Goal: Task Accomplishment & Management: Use online tool/utility

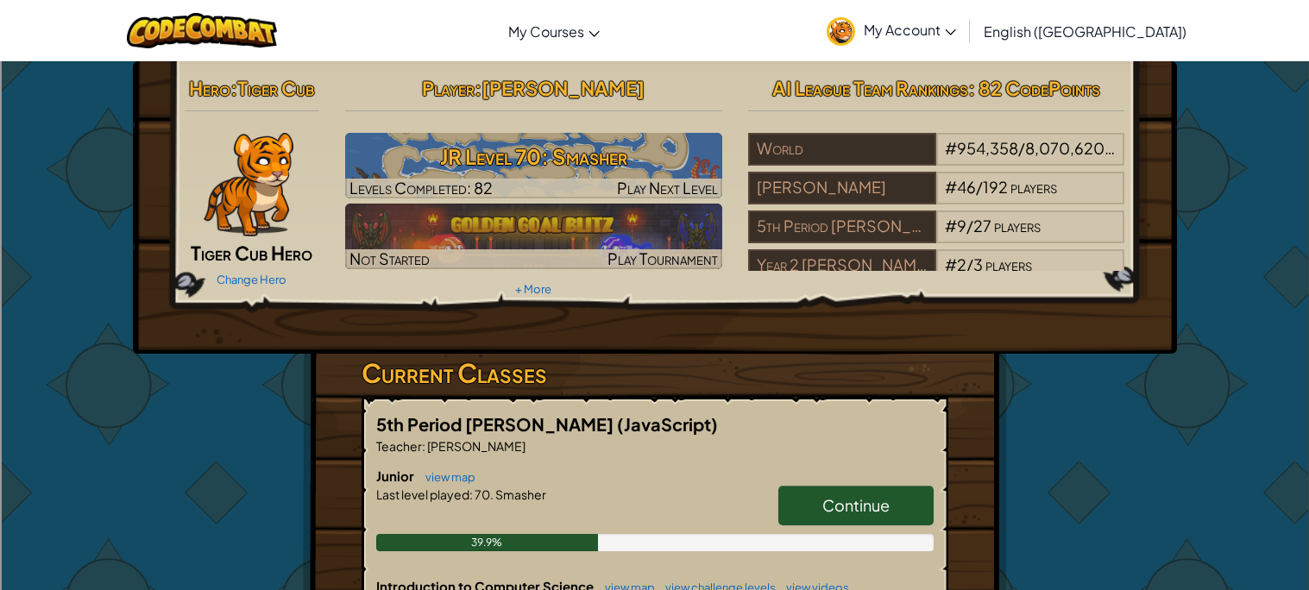
click at [891, 476] on div "Junior view map Continue Last level played : 70. Smasher 39.9%" at bounding box center [654, 522] width 557 height 110
drag, startPoint x: 886, startPoint y: 492, endPoint x: 861, endPoint y: 518, distance: 36.0
click at [886, 500] on link "Continue" at bounding box center [855, 506] width 155 height 40
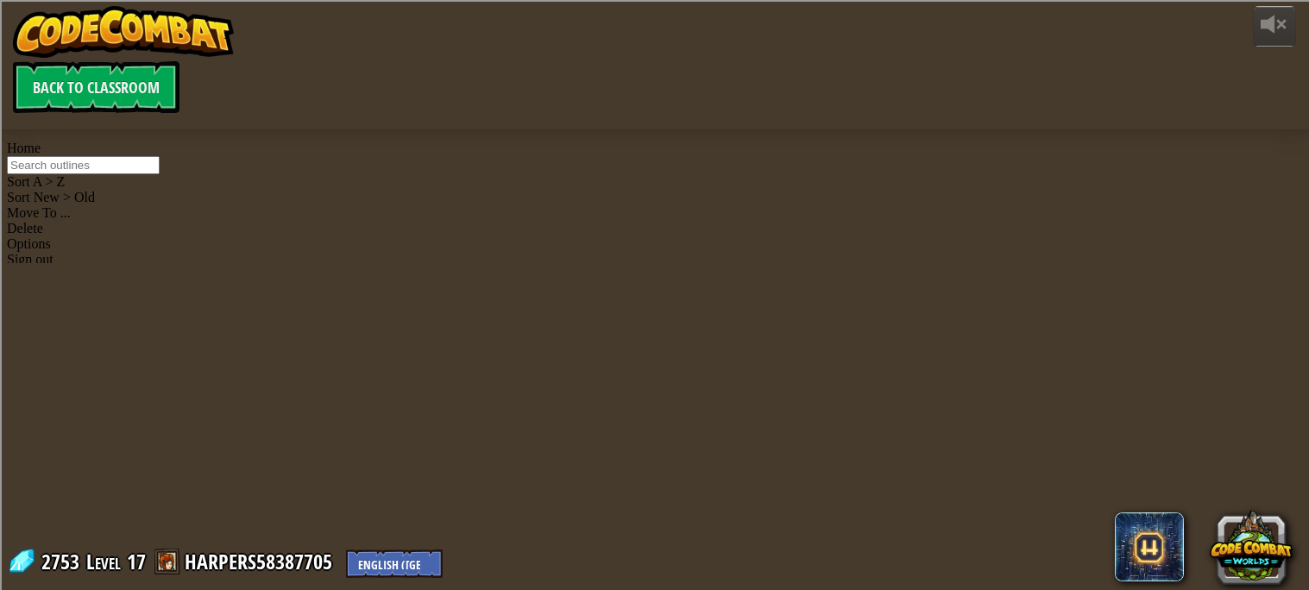
click at [819, 491] on div at bounding box center [655, 295] width 851 height 590
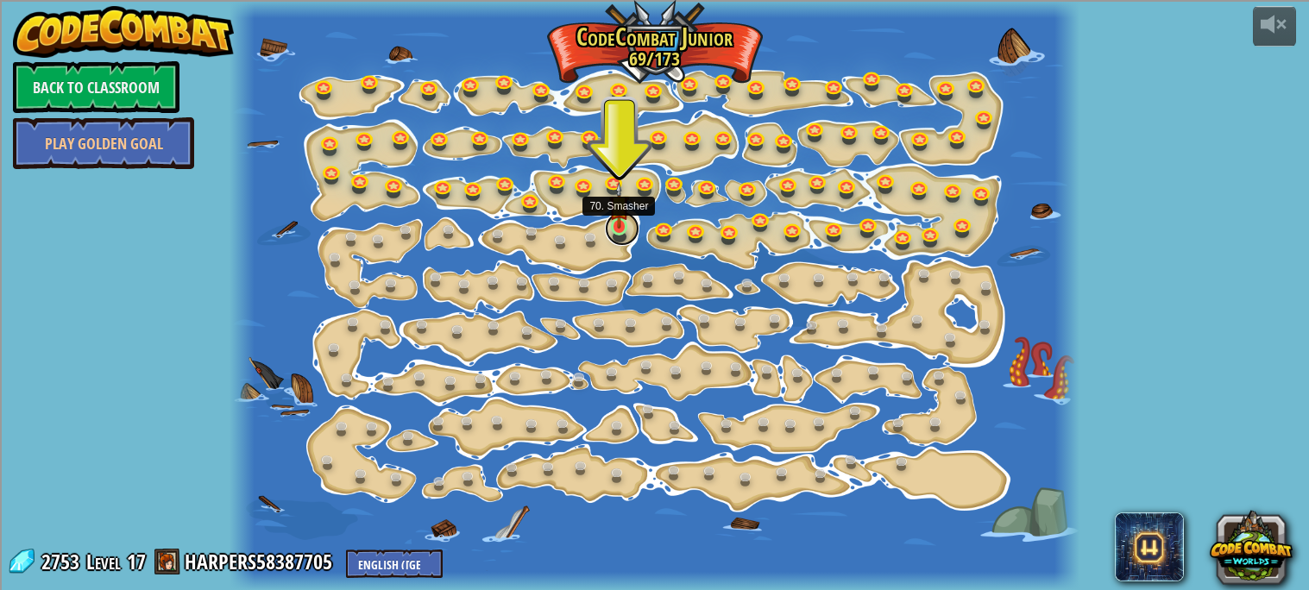
click at [614, 231] on link at bounding box center [622, 228] width 35 height 35
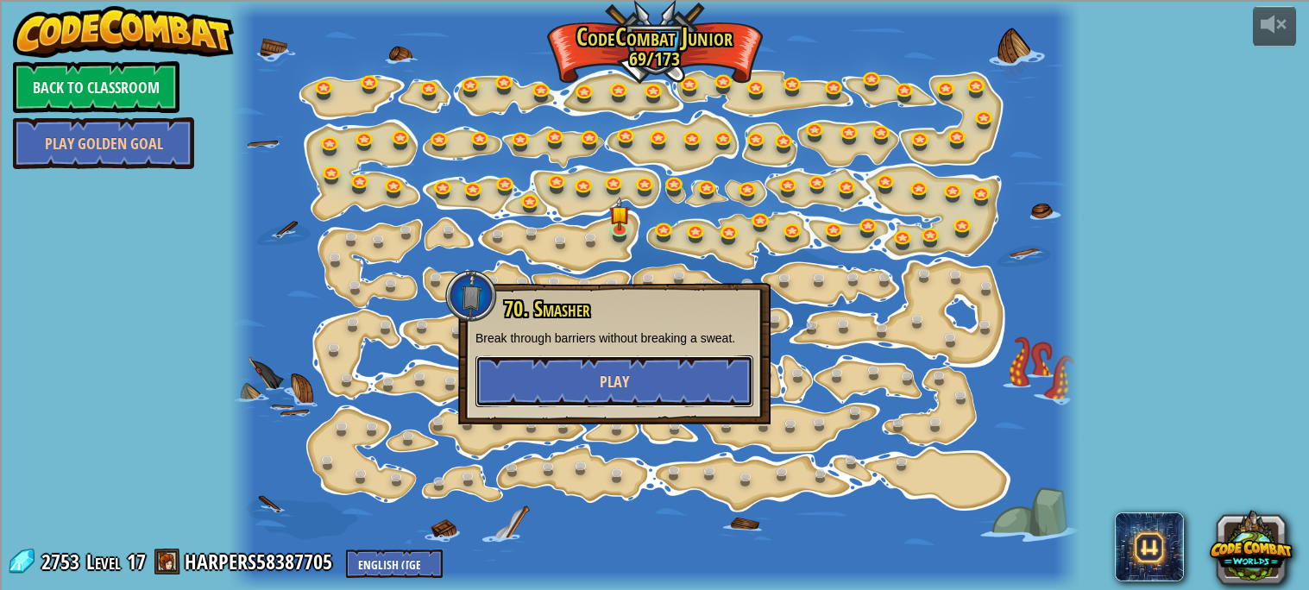
click at [623, 356] on button "Play" at bounding box center [615, 382] width 278 height 52
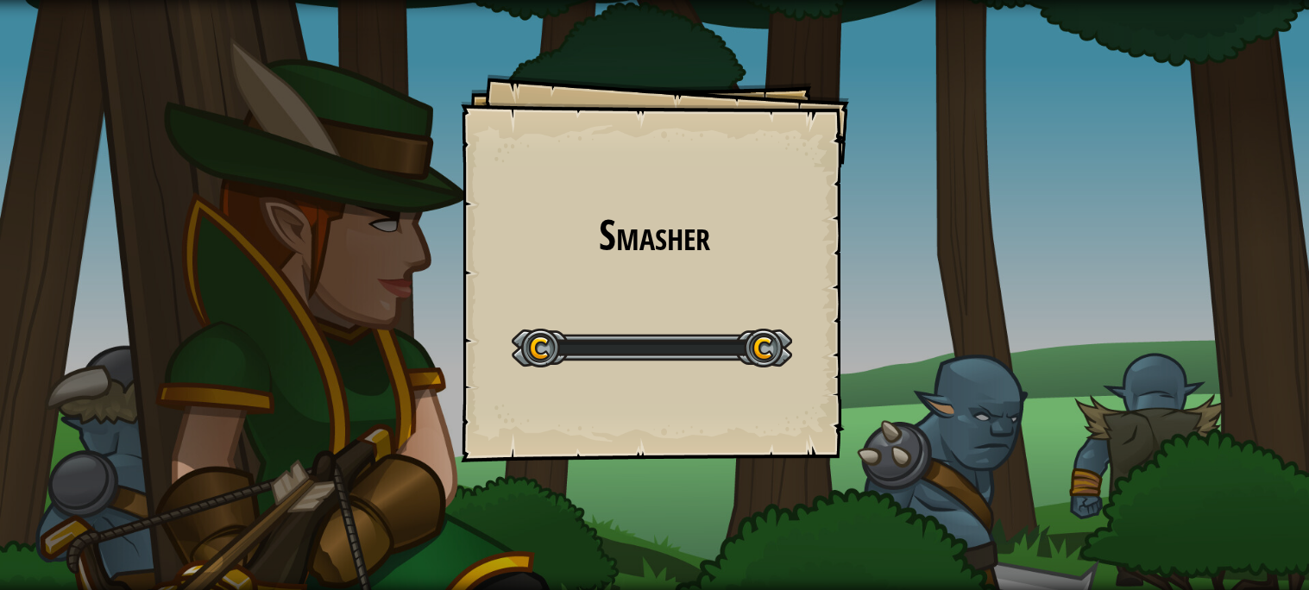
drag, startPoint x: 623, startPoint y: 379, endPoint x: 602, endPoint y: 381, distance: 20.9
click at [618, 378] on div "Start Level" at bounding box center [652, 346] width 280 height 69
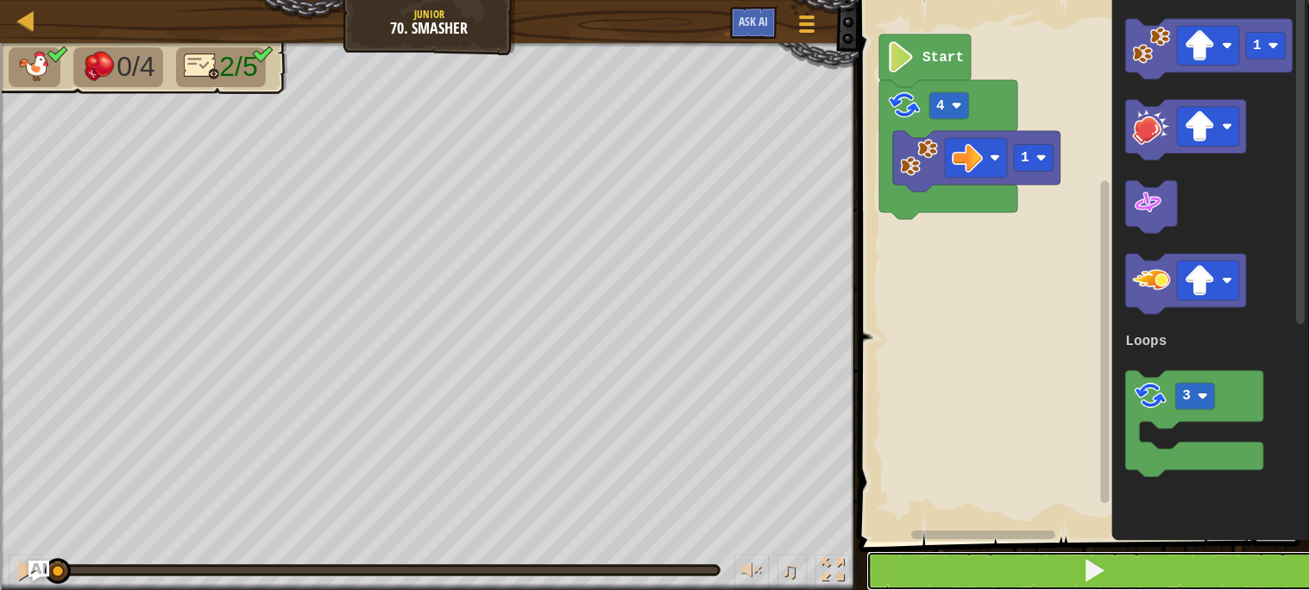
click at [1002, 555] on button at bounding box center [1094, 571] width 456 height 40
click at [942, 567] on button at bounding box center [1094, 571] width 456 height 40
click at [942, 561] on button at bounding box center [1094, 571] width 456 height 40
click at [942, 558] on button at bounding box center [1094, 571] width 456 height 40
click at [944, 561] on button at bounding box center [1094, 571] width 456 height 40
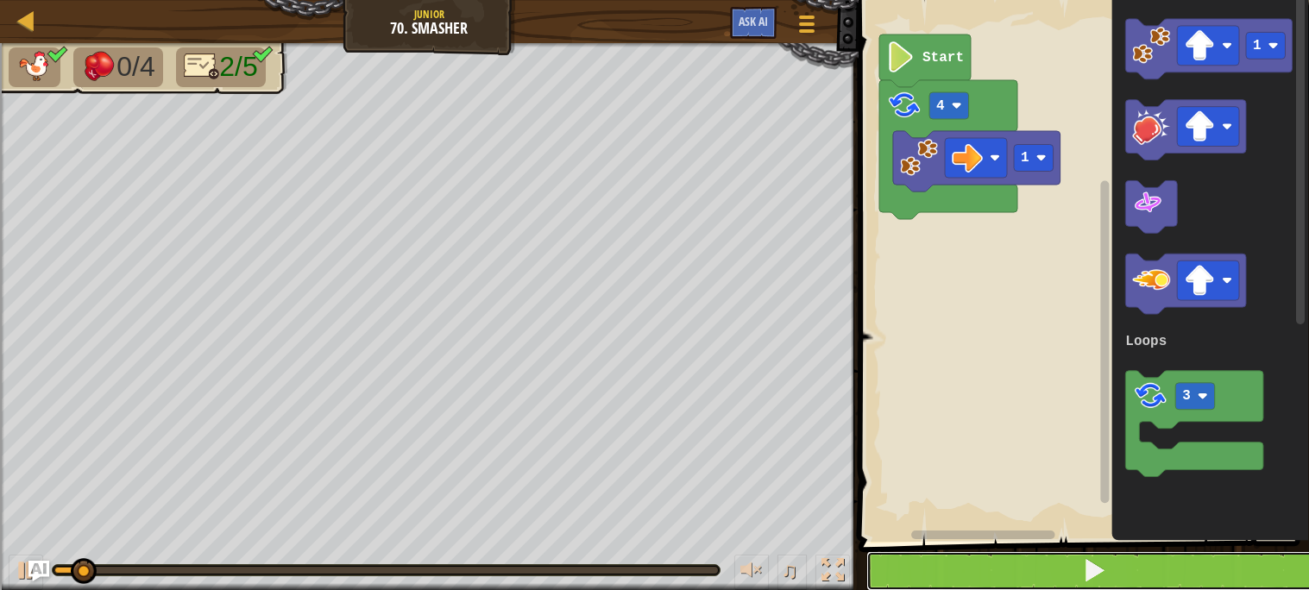
click at [943, 558] on button at bounding box center [1094, 571] width 456 height 40
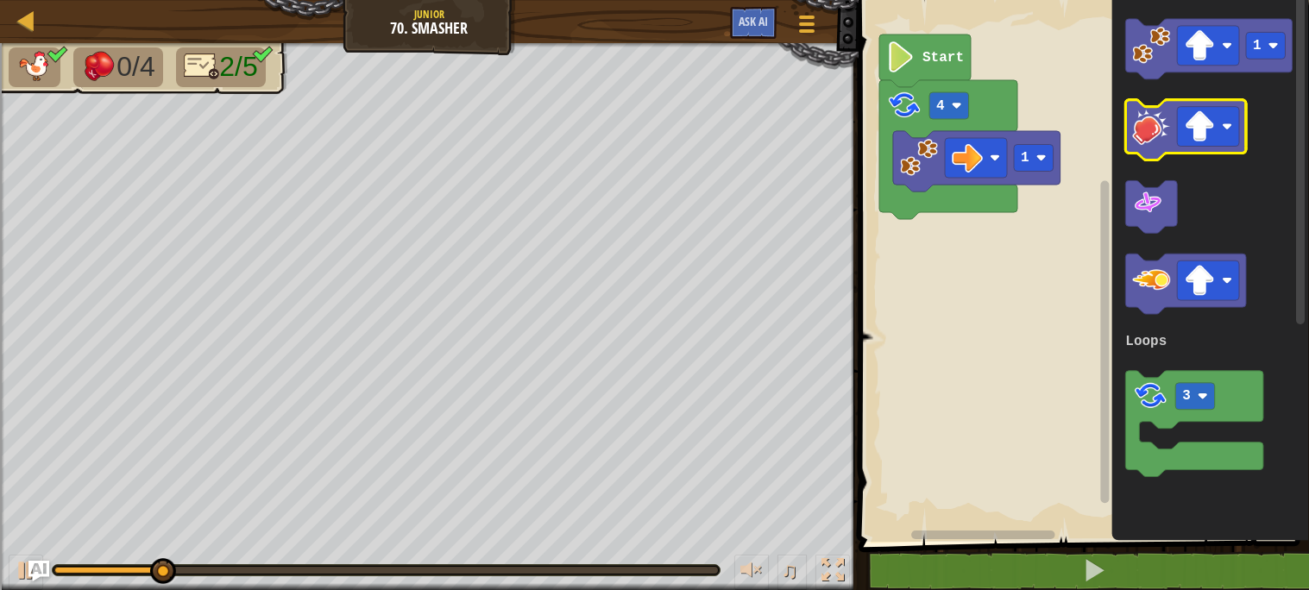
click at [1178, 122] on g "Blockly Workspace" at bounding box center [1185, 130] width 121 height 60
click at [1203, 129] on image "Blockly Workspace" at bounding box center [1199, 126] width 31 height 31
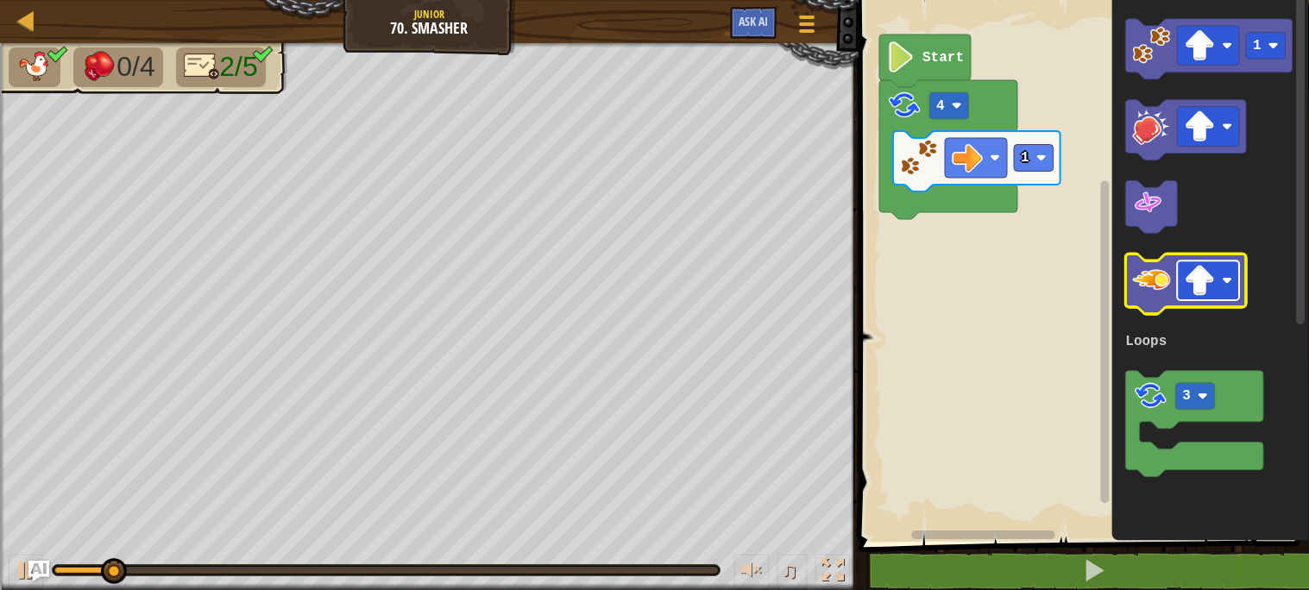
click at [1199, 275] on image "Blockly Workspace" at bounding box center [1199, 281] width 31 height 31
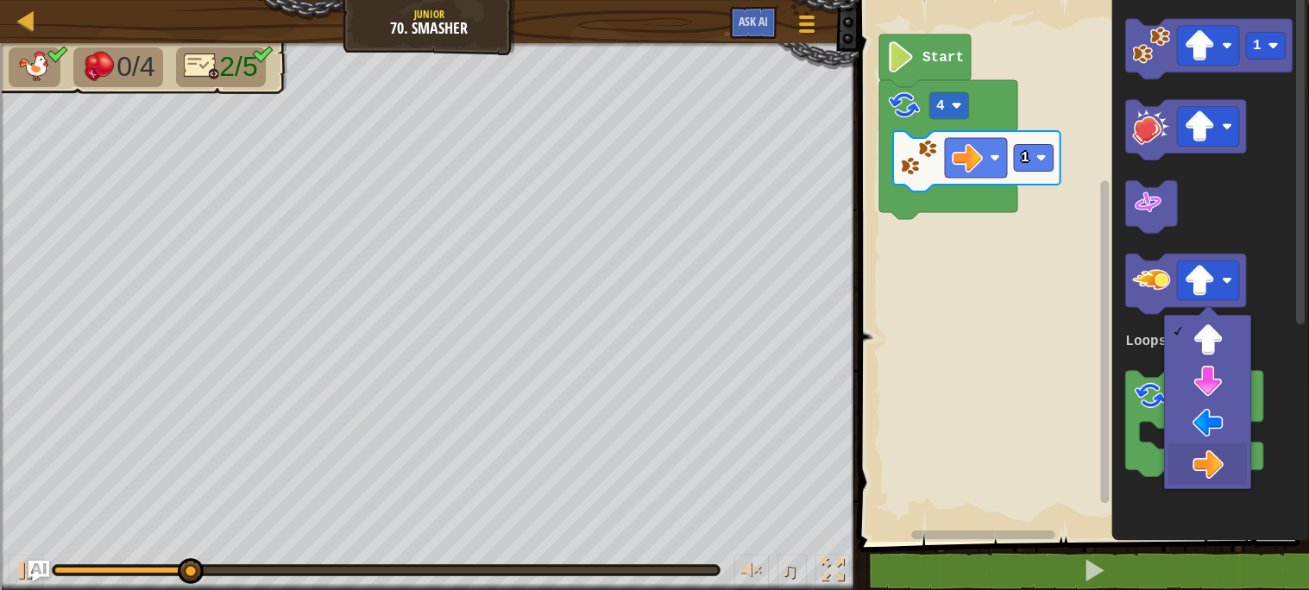
drag, startPoint x: 1228, startPoint y: 463, endPoint x: 1225, endPoint y: 438, distance: 25.3
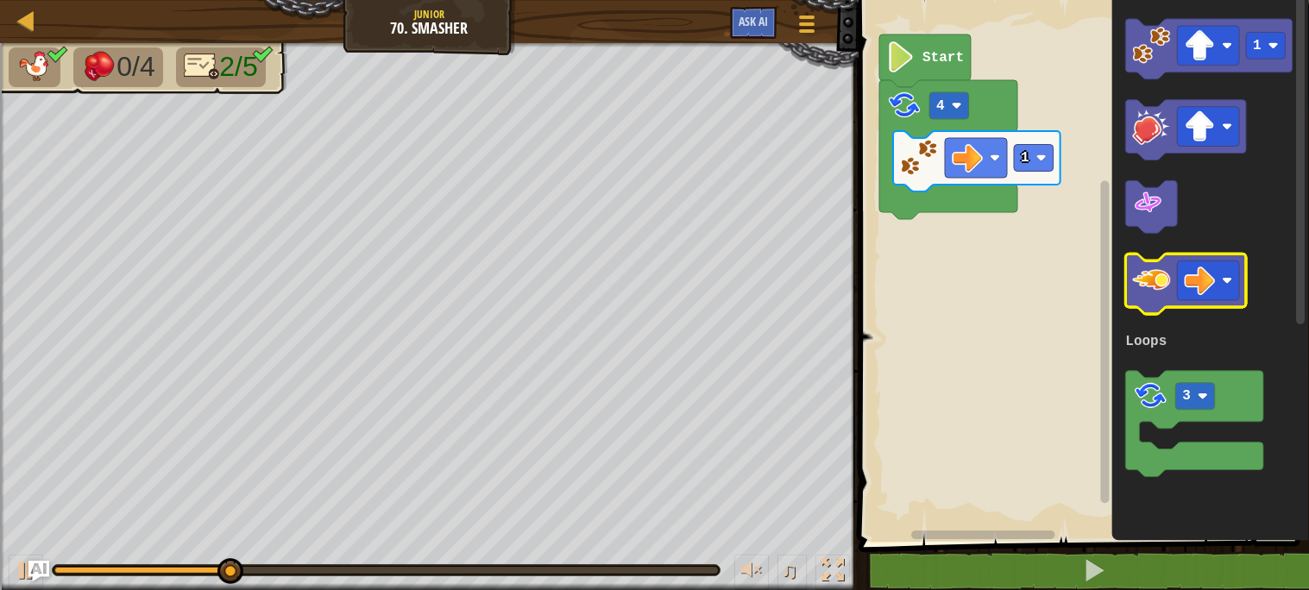
click at [1158, 271] on image "Blockly Workspace" at bounding box center [1151, 281] width 38 height 38
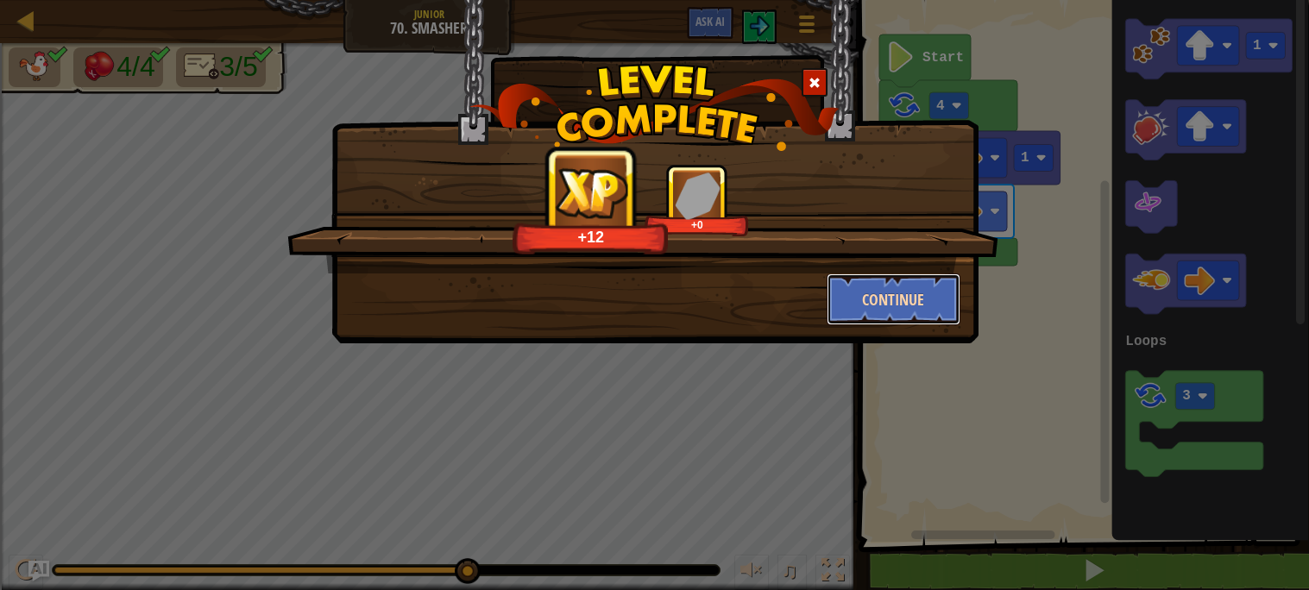
drag, startPoint x: 874, startPoint y: 304, endPoint x: 865, endPoint y: 283, distance: 22.8
click at [865, 283] on button "Continue" at bounding box center [894, 300] width 134 height 52
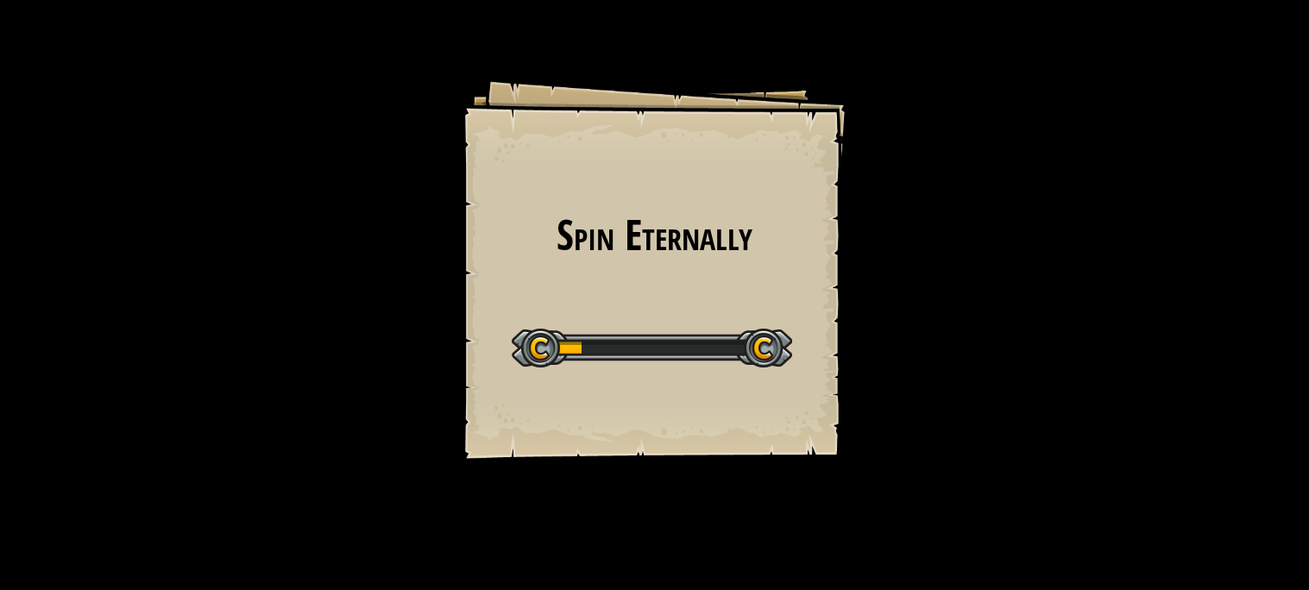
click at [842, 299] on div "Spin Eternally Goals Start Level Error loading from server. Try refreshing the …" at bounding box center [654, 295] width 1309 height 590
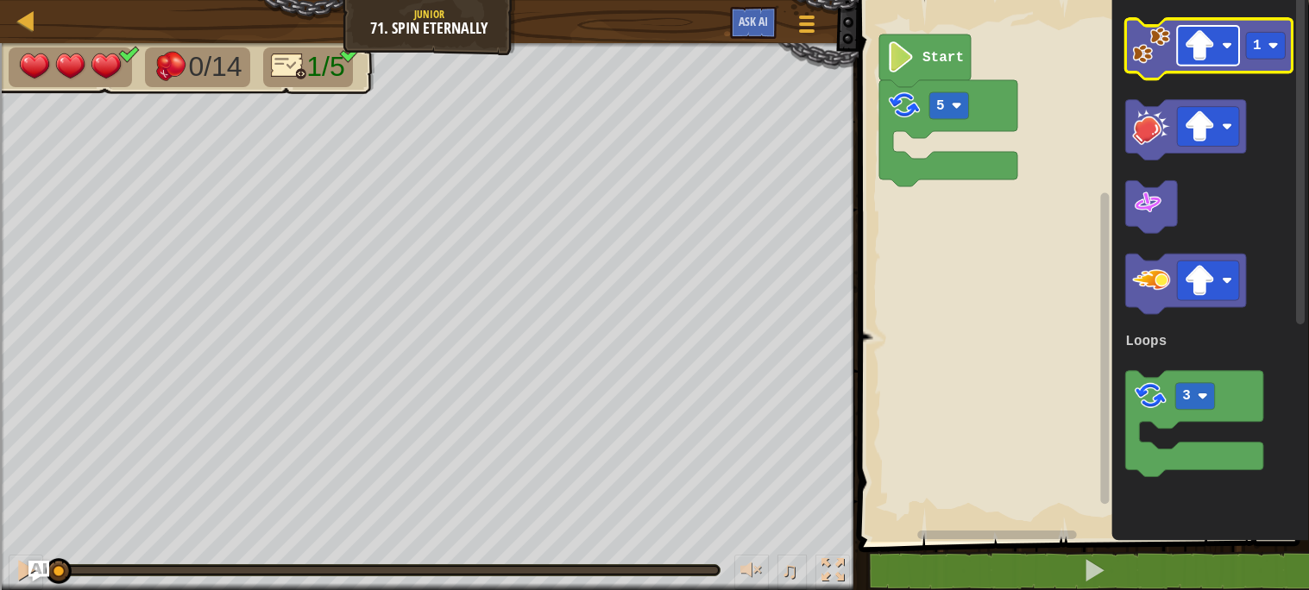
click at [1197, 62] on rect "Blockly Workspace" at bounding box center [1208, 46] width 62 height 40
click at [1149, 70] on icon "Blockly Workspace" at bounding box center [1208, 49] width 167 height 60
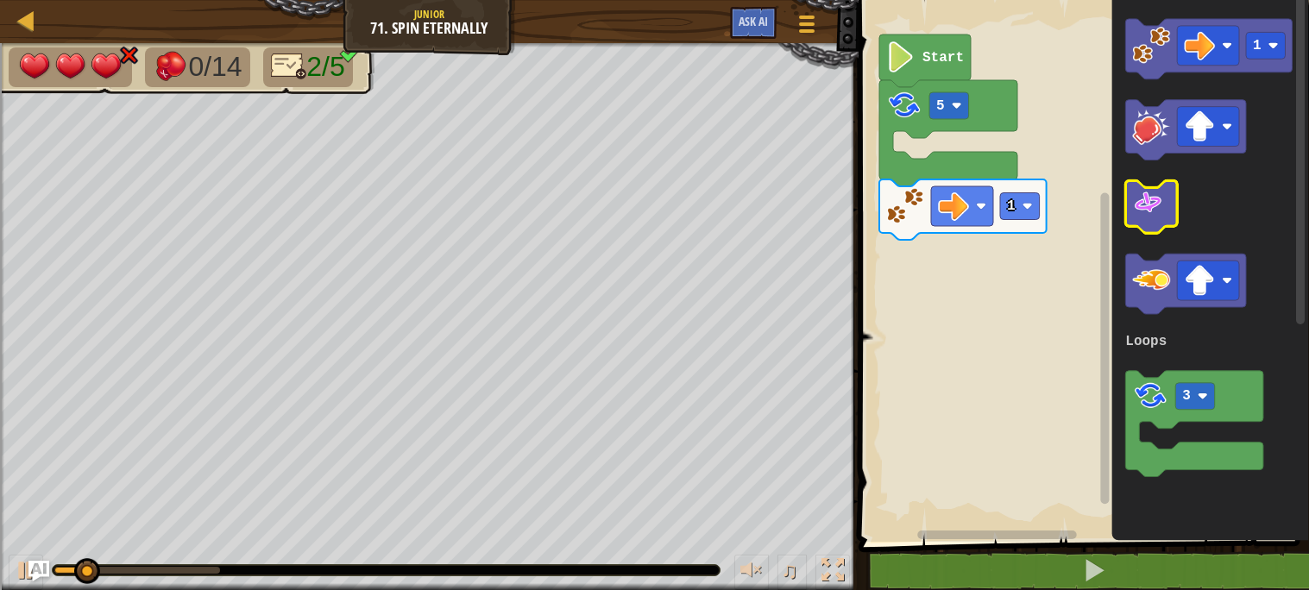
click at [1156, 215] on image "Blockly Workspace" at bounding box center [1147, 203] width 31 height 31
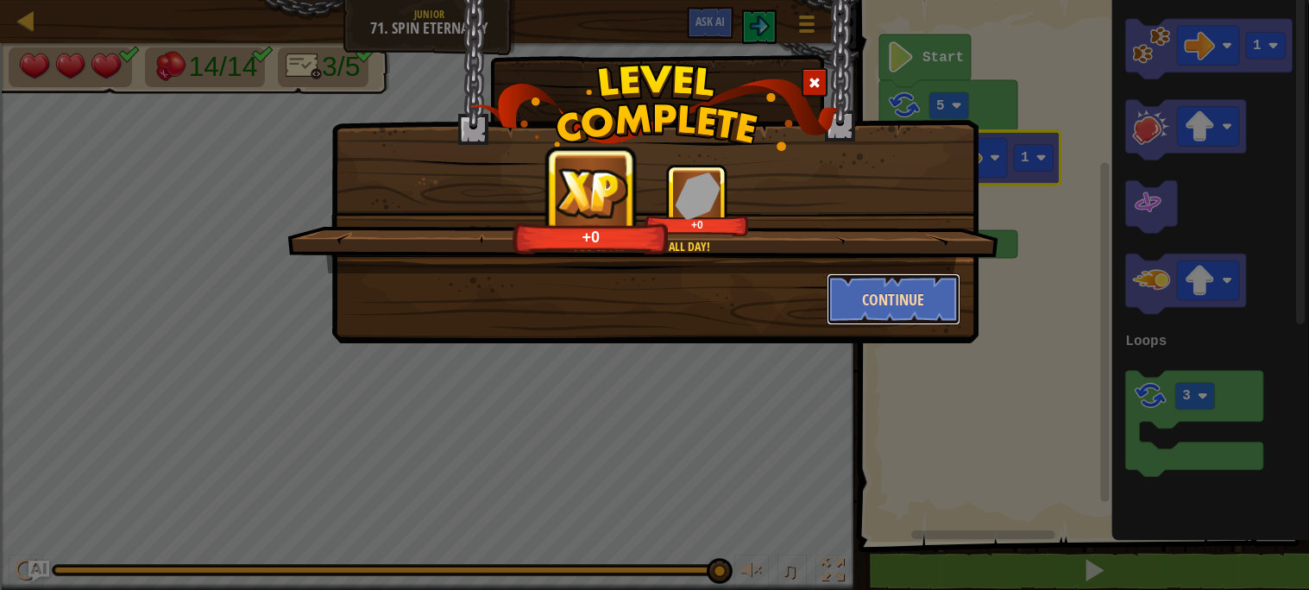
click at [873, 311] on button "Continue" at bounding box center [894, 300] width 134 height 52
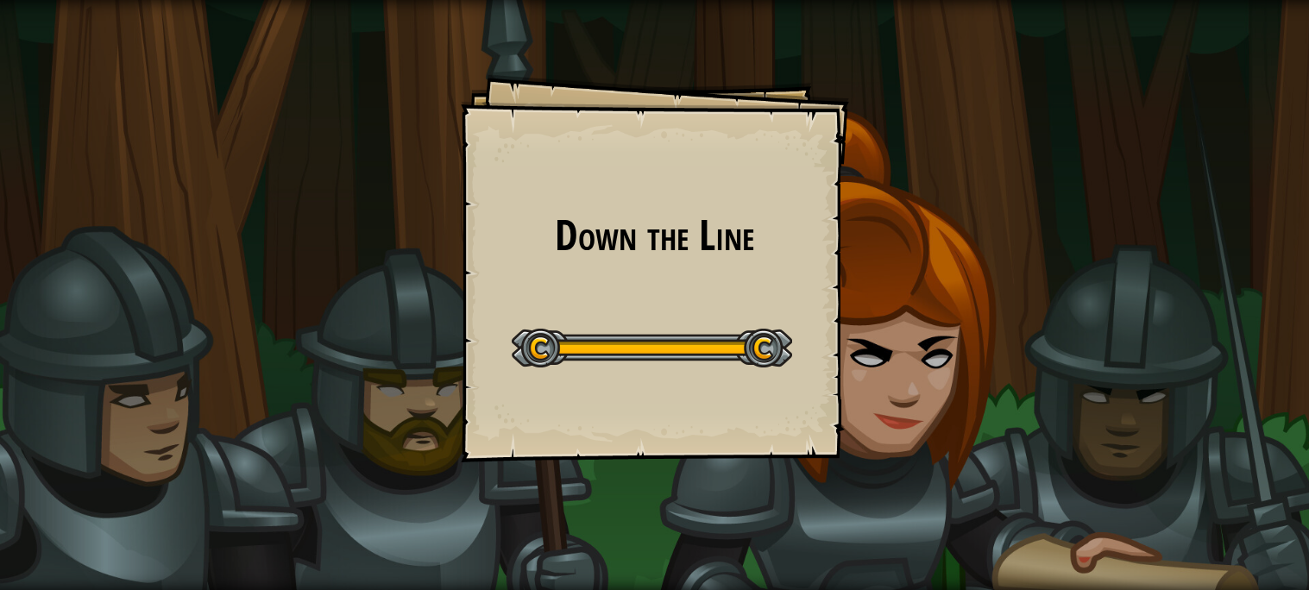
click at [543, 569] on div "0/4 0/4 1/5 ♫" at bounding box center [654, 337] width 1309 height 588
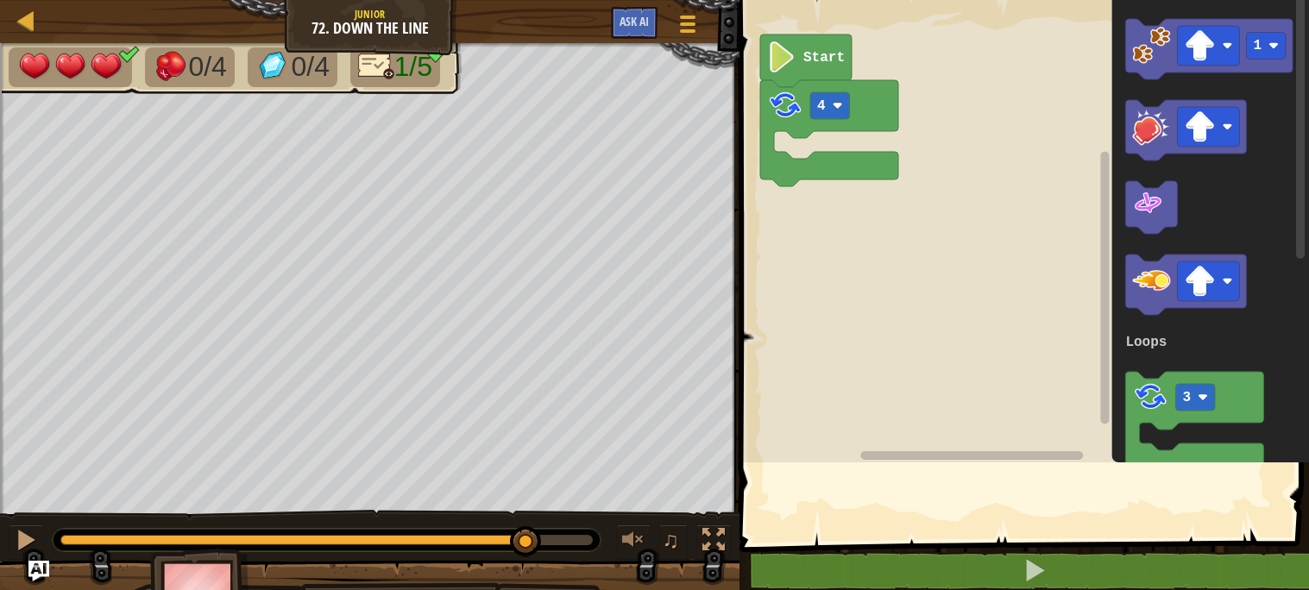
drag, startPoint x: 526, startPoint y: 518, endPoint x: 489, endPoint y: 407, distance: 116.5
click at [520, 134] on body "Down the Line Goals Start Level Error loading from server. Try refreshing the p…" at bounding box center [654, 67] width 1309 height 134
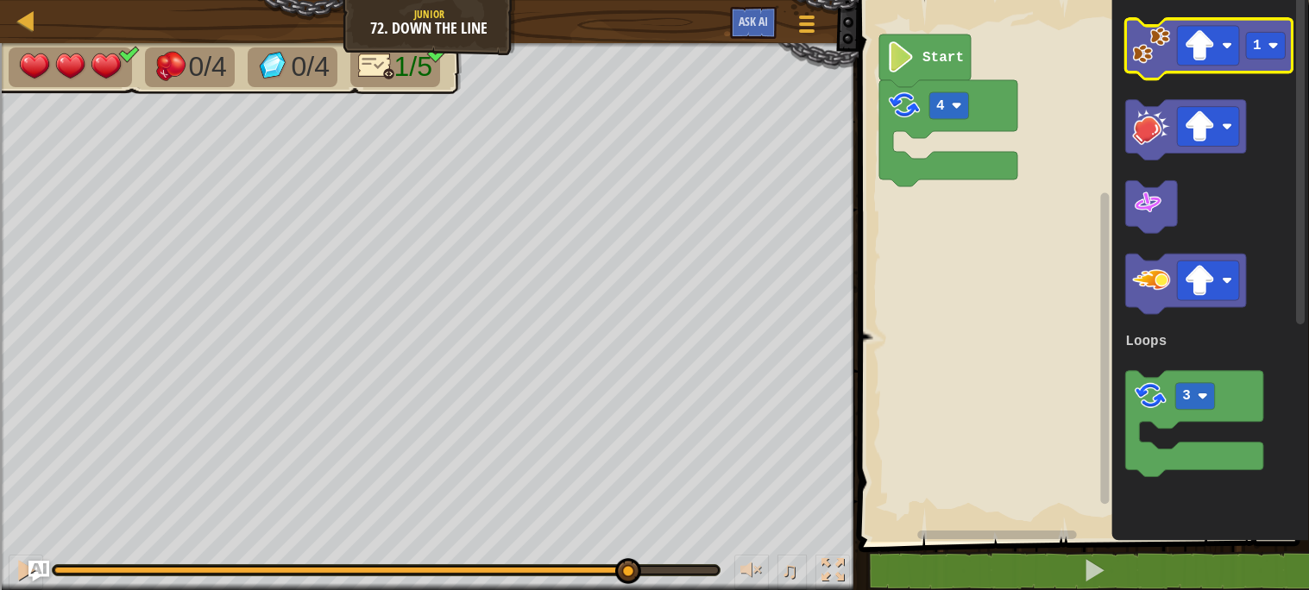
click at [1177, 44] on g "1" at bounding box center [1208, 49] width 167 height 60
click at [1212, 35] on image "Blockly Workspace" at bounding box center [1199, 45] width 31 height 31
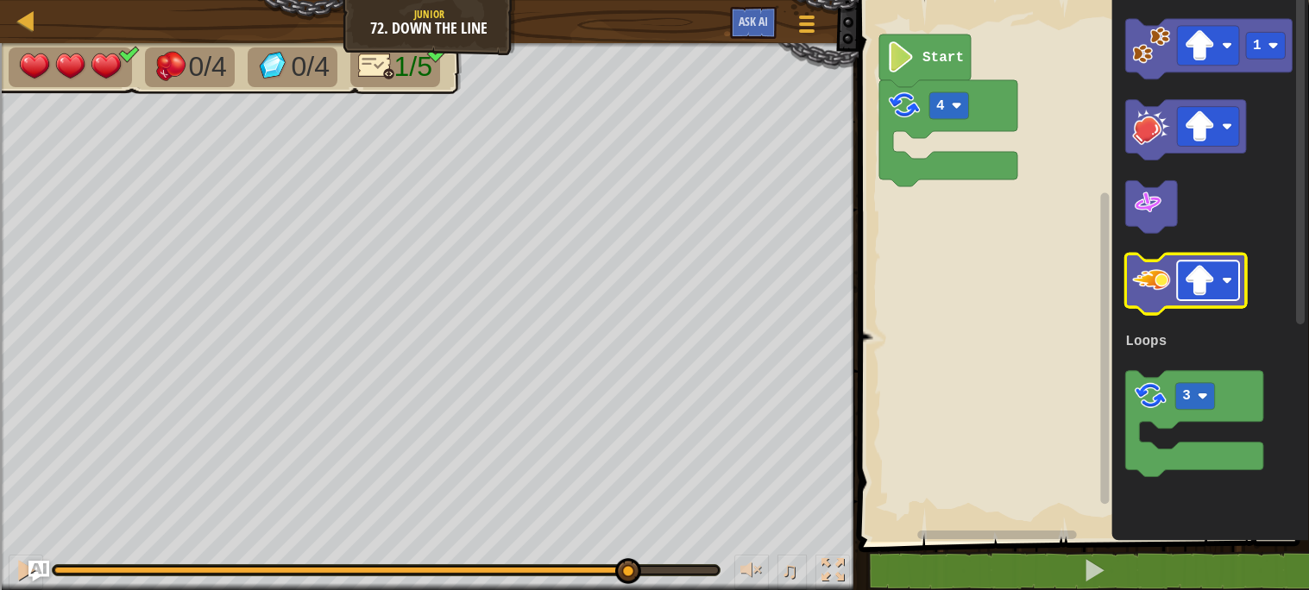
click at [1238, 277] on rect "Blockly Workspace" at bounding box center [1208, 281] width 62 height 40
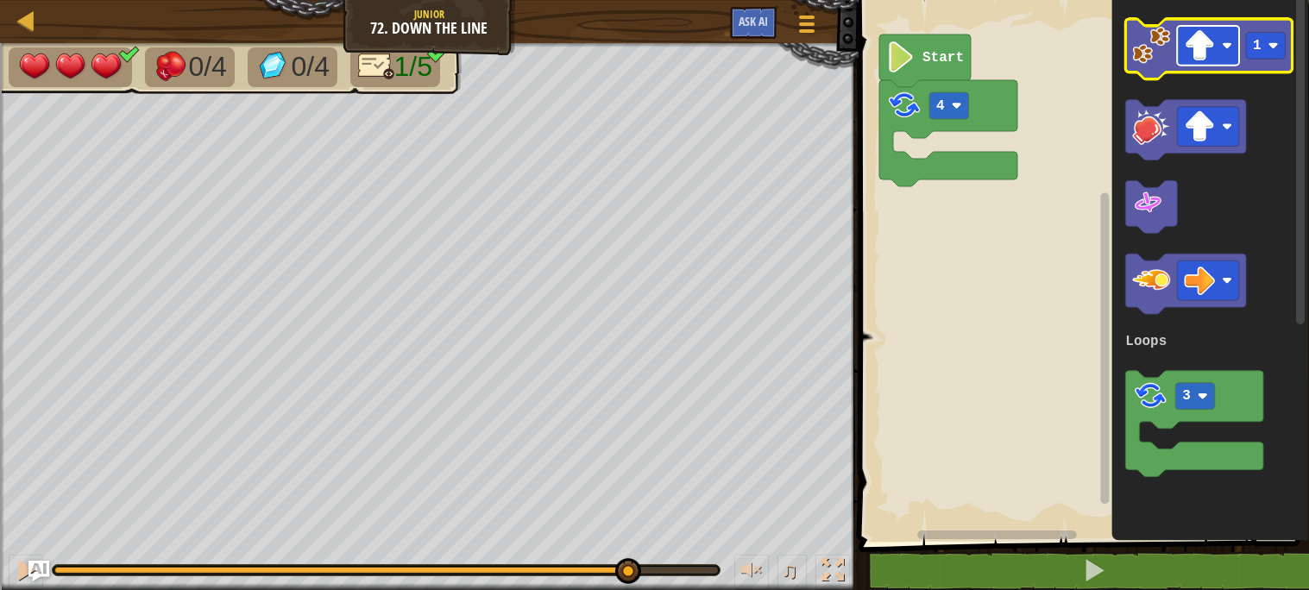
click at [1203, 62] on rect "Blockly Workspace" at bounding box center [1208, 46] width 62 height 40
click at [1157, 80] on icon "1 3 Loops" at bounding box center [1211, 266] width 198 height 551
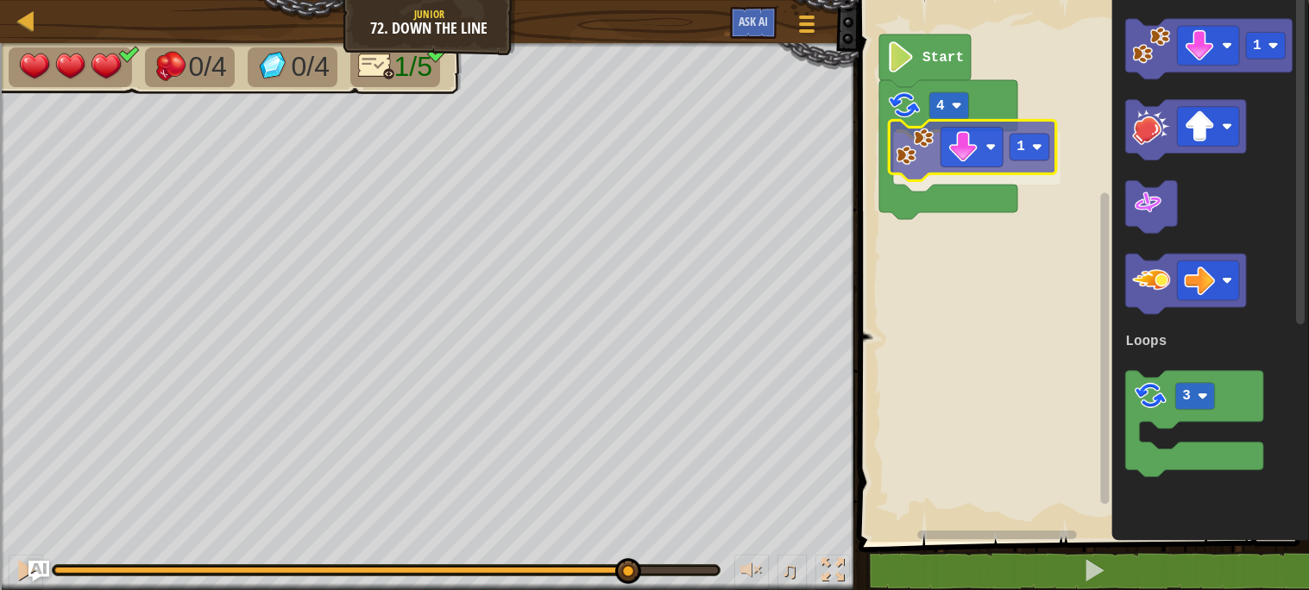
click at [922, 161] on div "Loops 4 1 Start 1 3 Loops 1" at bounding box center [1081, 266] width 456 height 551
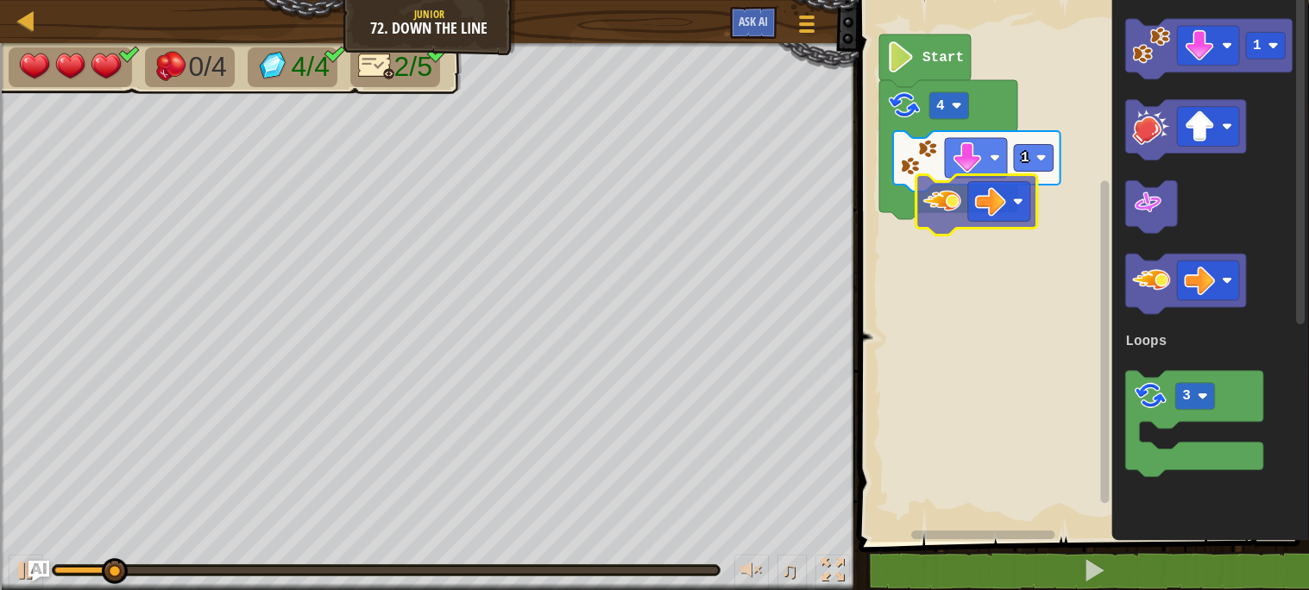
click at [917, 173] on div "Loops 4 1 Start 1 3 Loops" at bounding box center [1081, 266] width 456 height 551
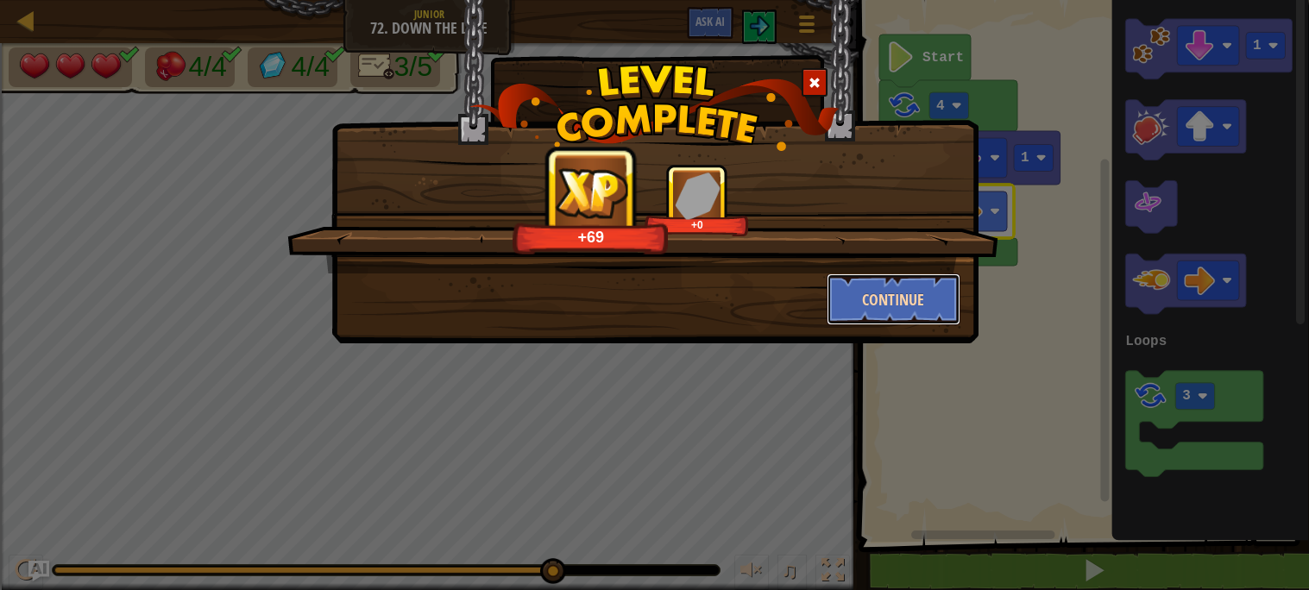
drag, startPoint x: 891, startPoint y: 322, endPoint x: 881, endPoint y: 316, distance: 11.3
click at [881, 316] on button "Continue" at bounding box center [894, 300] width 134 height 52
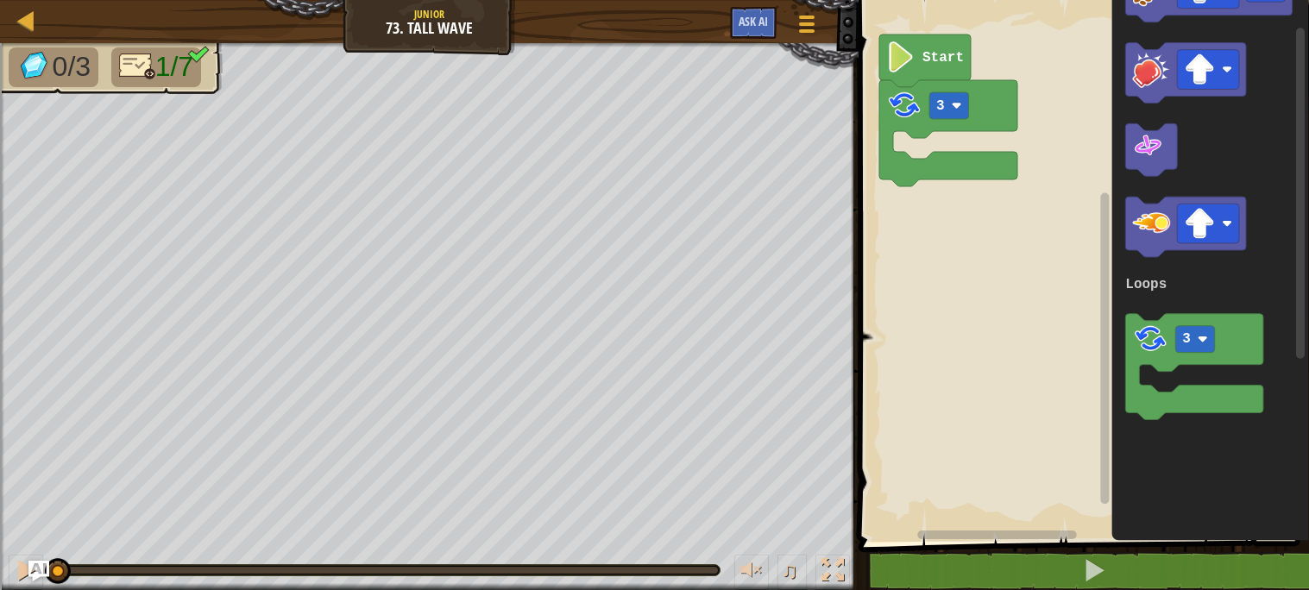
click at [872, 20] on div "Loops 3 Start 1 3 Loops" at bounding box center [1081, 266] width 456 height 551
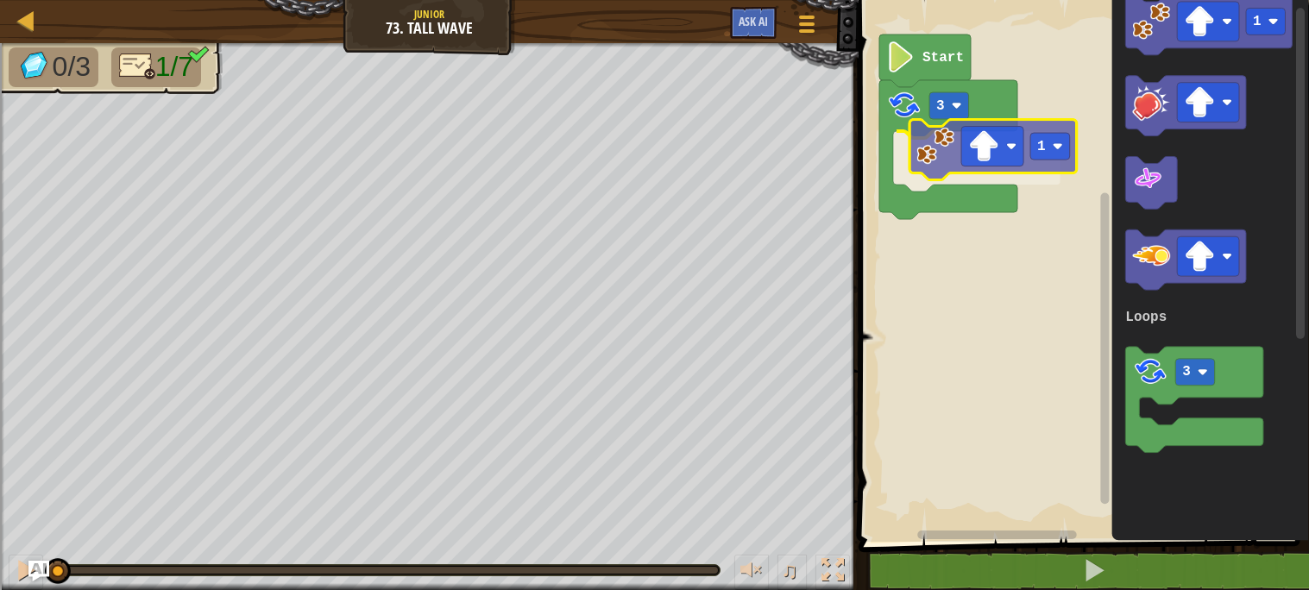
click at [959, 171] on div "Loops 3 1 Start 1 3 Loops 1" at bounding box center [1081, 266] width 456 height 551
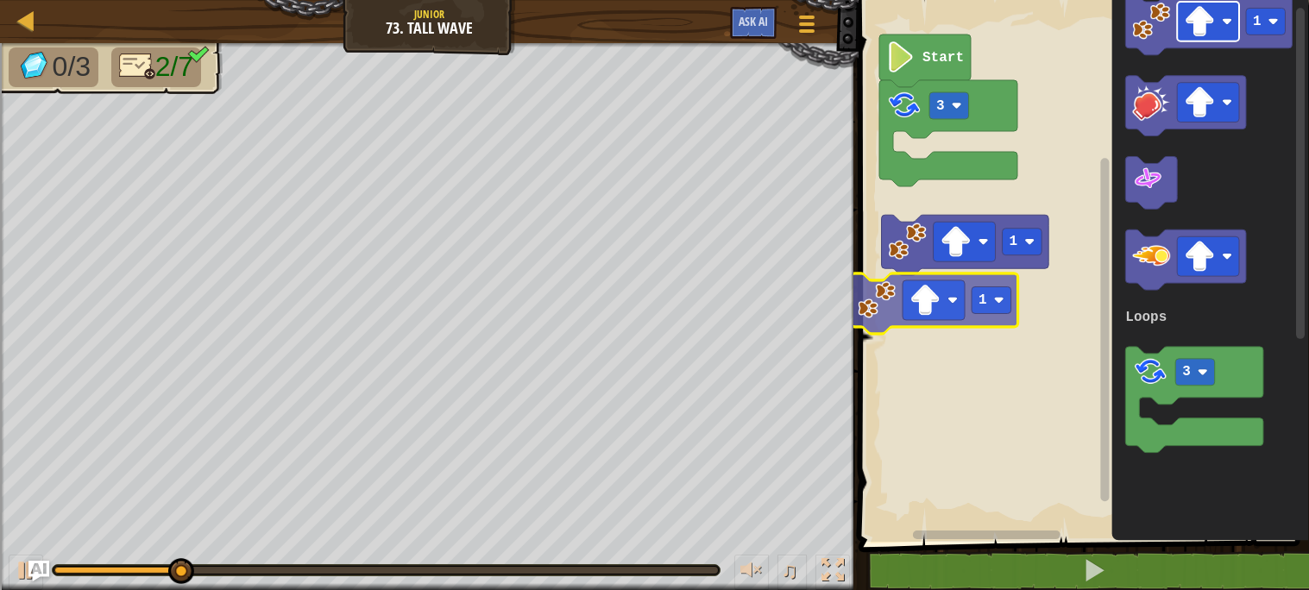
click at [961, 299] on div "Loops 3 Start 1 1 1 3 Loops 1" at bounding box center [1081, 266] width 456 height 551
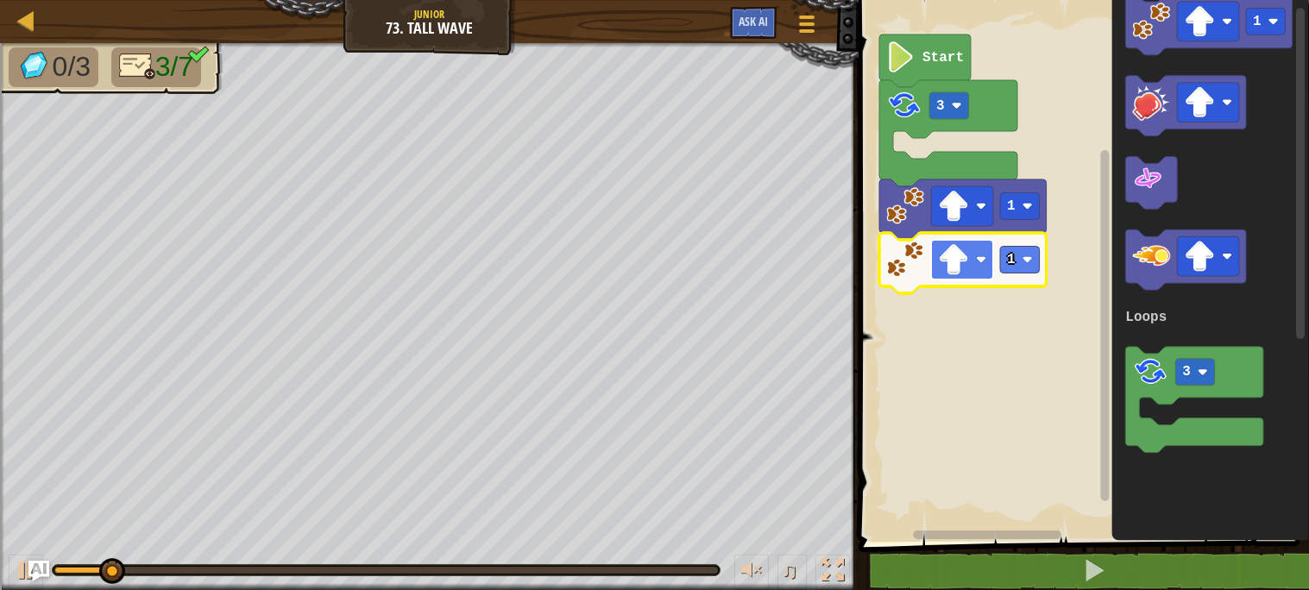
click at [959, 264] on image "Blockly Workspace" at bounding box center [953, 259] width 31 height 31
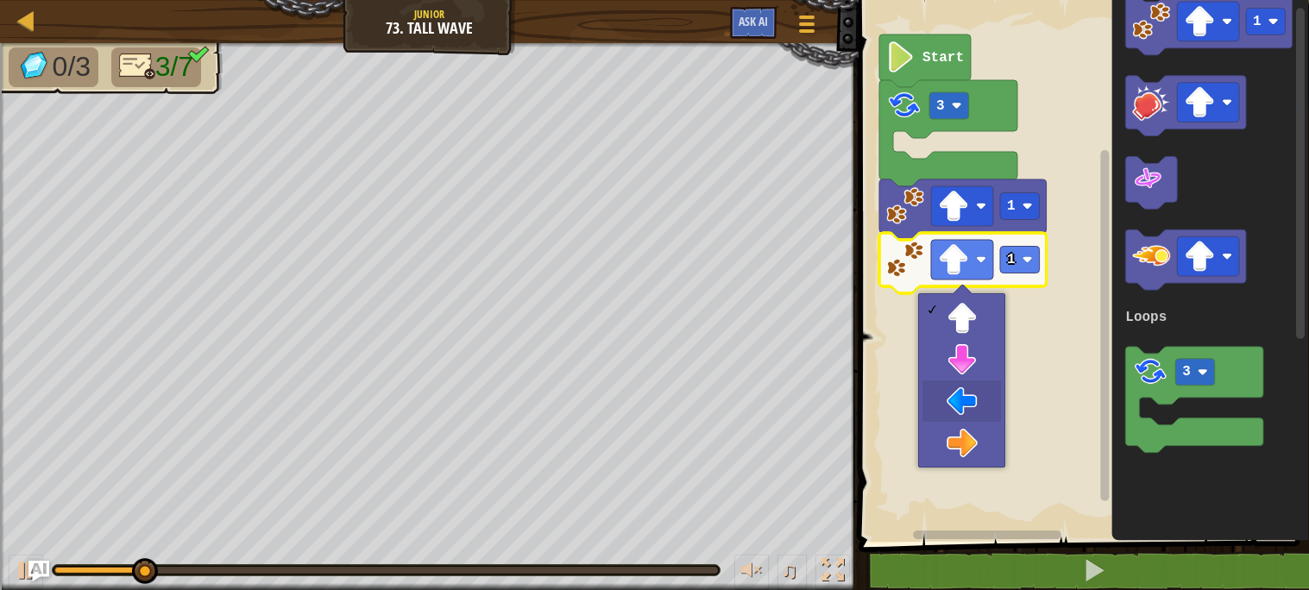
drag, startPoint x: 966, startPoint y: 406, endPoint x: 1127, endPoint y: 549, distance: 215.2
click at [1127, 134] on body "Map Junior 73. Tall Wave Game Menu Ask AI 1 ההההההההההההההההההההההההההההההההההה…" at bounding box center [654, 67] width 1309 height 134
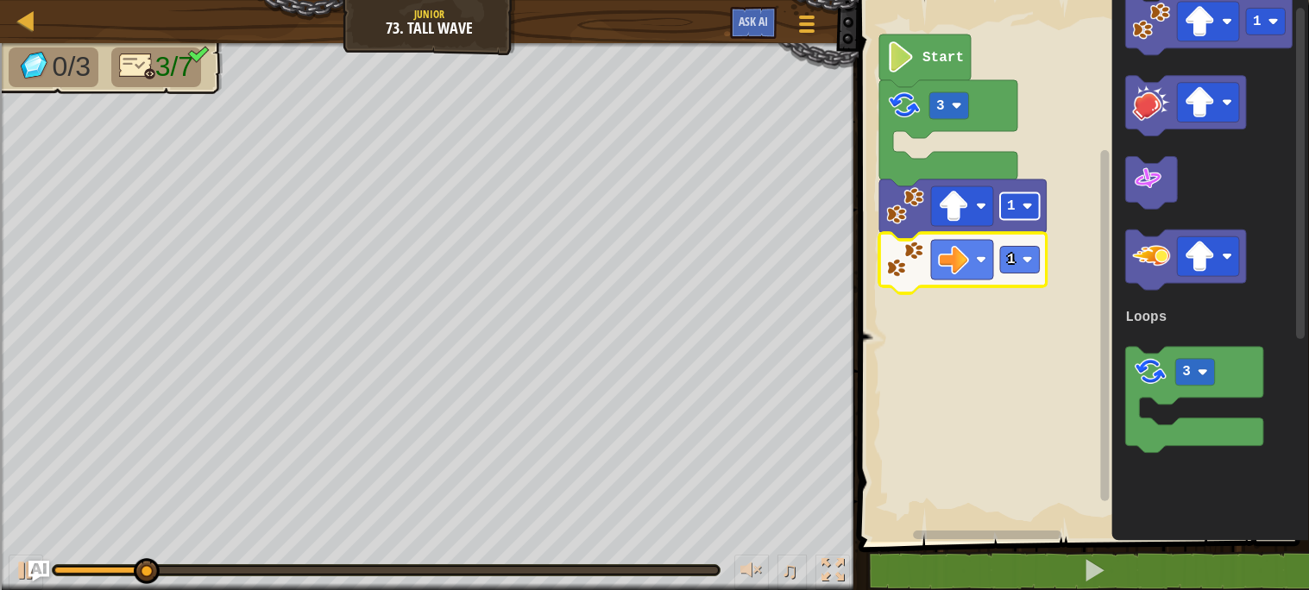
click at [1021, 211] on rect "Blockly Workspace" at bounding box center [1020, 206] width 40 height 27
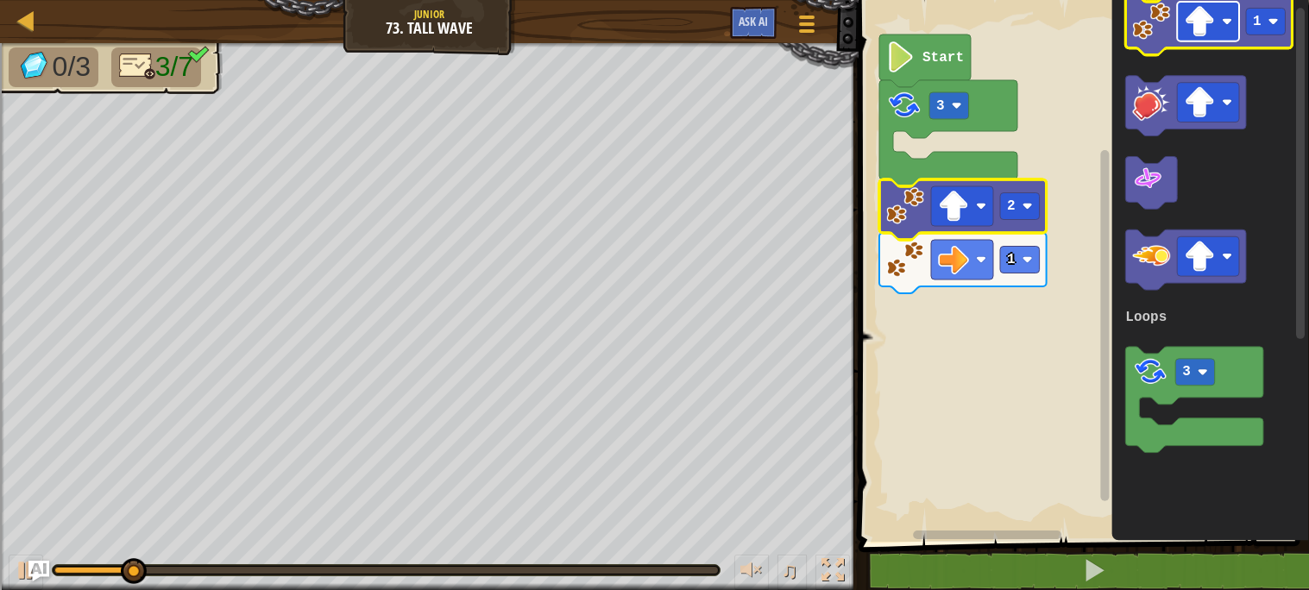
click at [1207, 22] on image "Blockly Workspace" at bounding box center [1199, 21] width 31 height 31
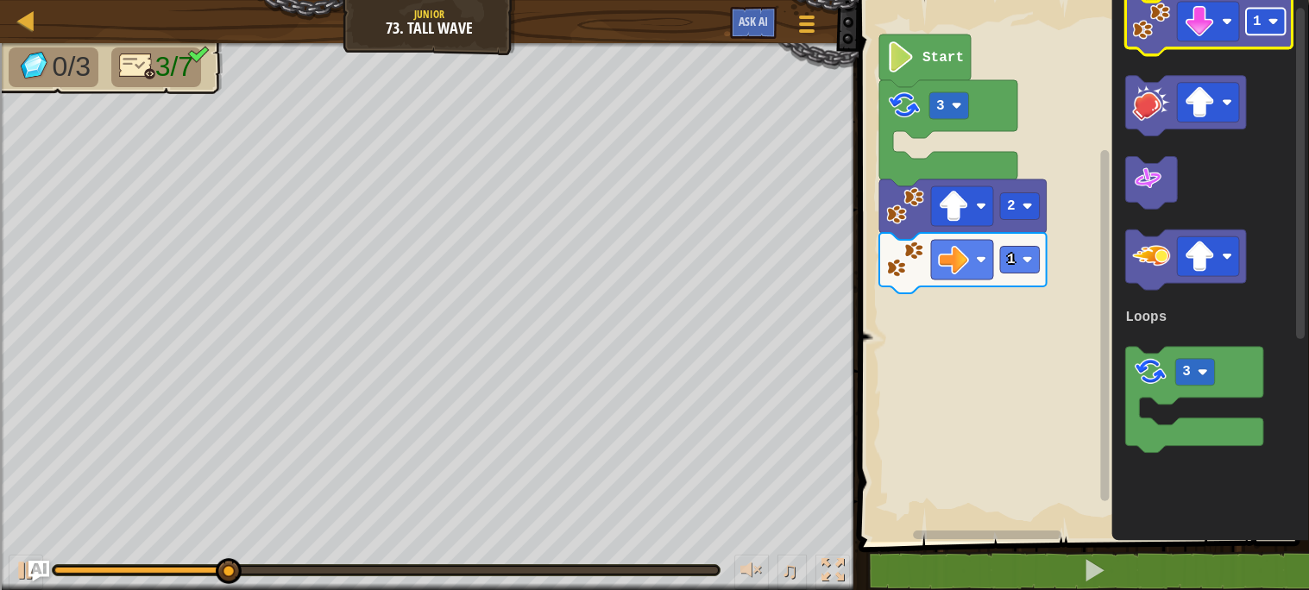
click at [1259, 19] on text "1" at bounding box center [1257, 22] width 9 height 16
click at [1178, 35] on rect "Blockly Workspace" at bounding box center [1208, 22] width 62 height 40
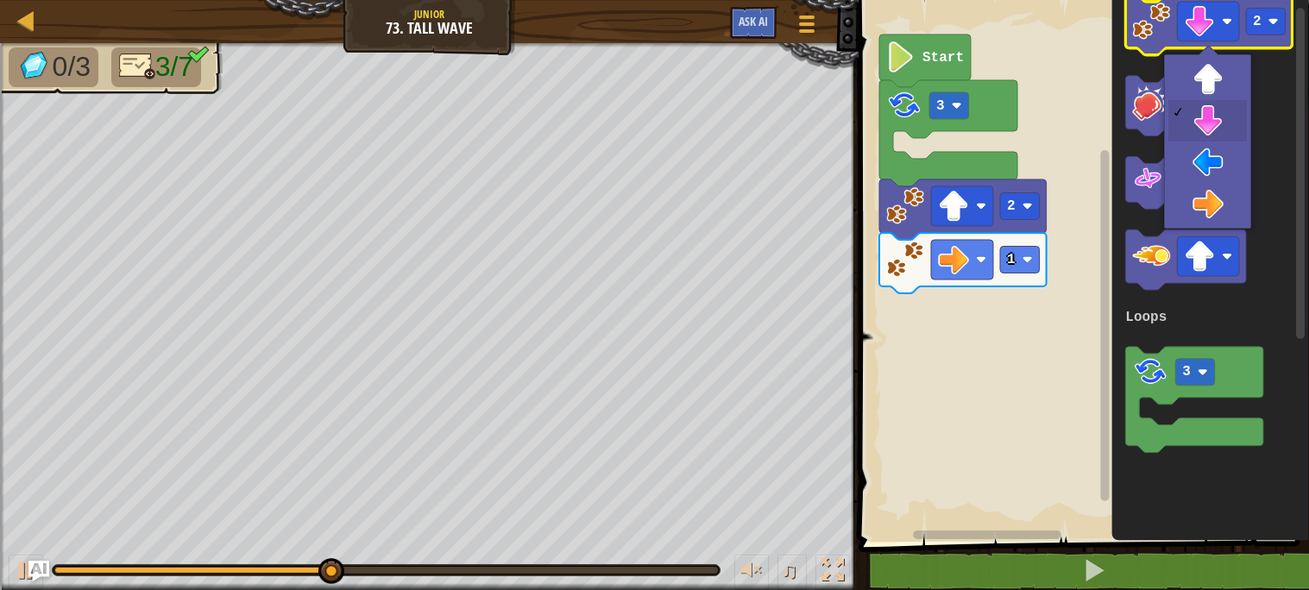
click at [1155, 26] on image "Blockly Workspace" at bounding box center [1151, 21] width 38 height 38
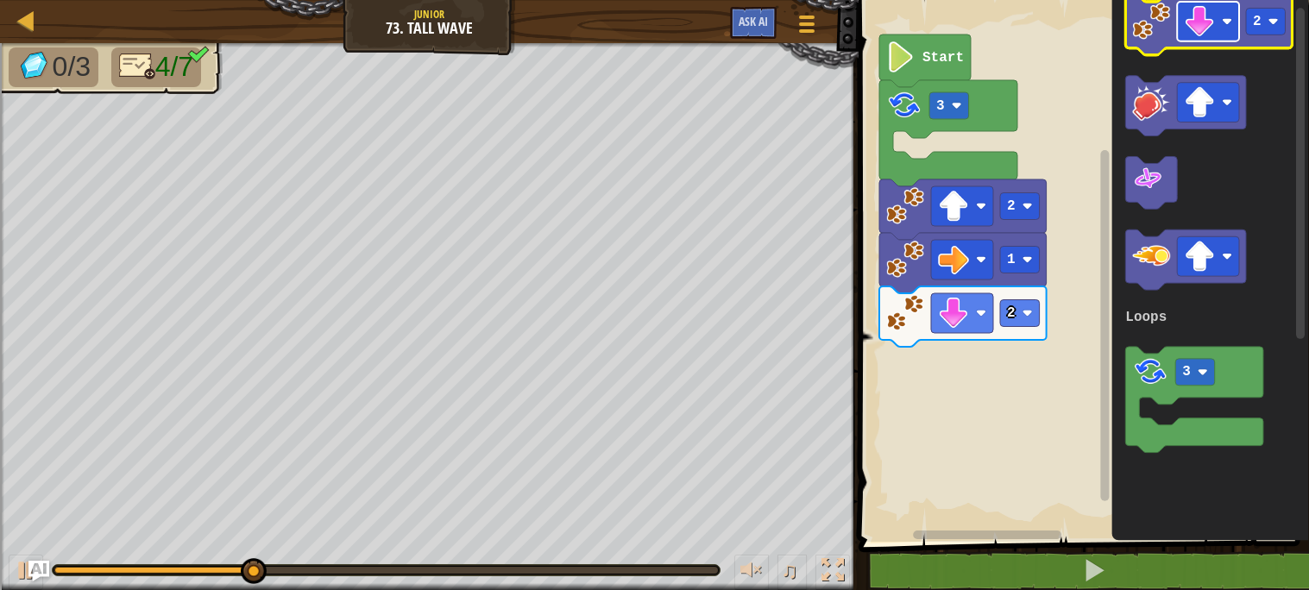
click at [1212, 22] on image "Blockly Workspace" at bounding box center [1199, 21] width 31 height 31
click at [1259, 27] on g "2" at bounding box center [1266, 21] width 40 height 27
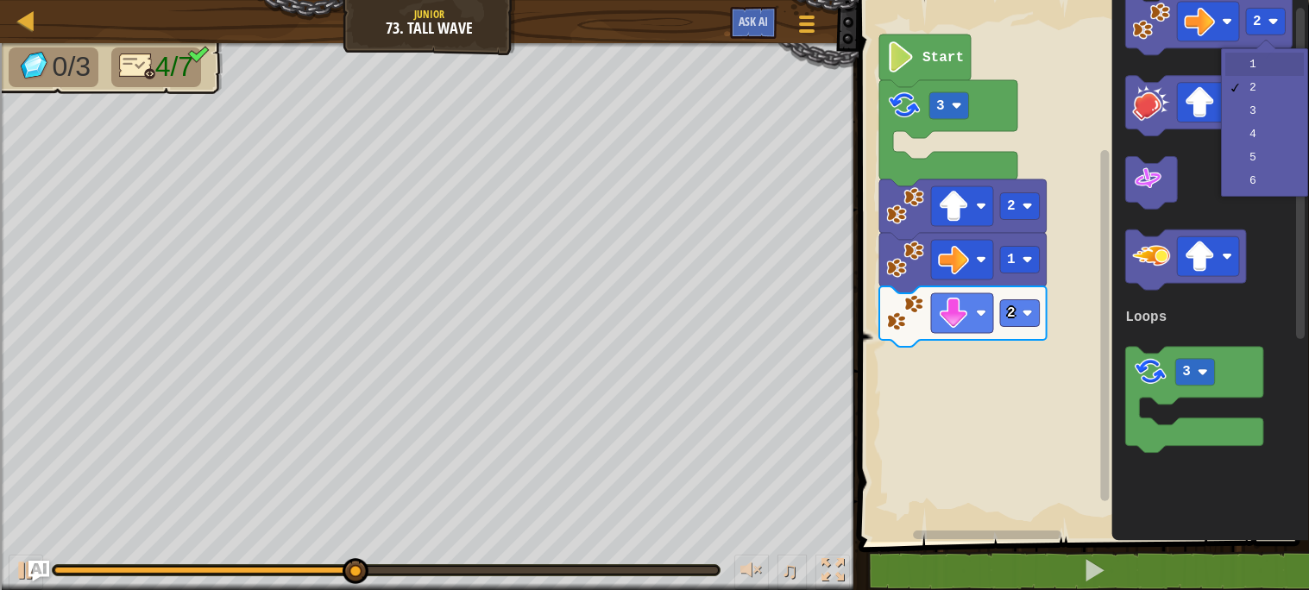
drag, startPoint x: 1279, startPoint y: 70, endPoint x: 1264, endPoint y: 70, distance: 14.7
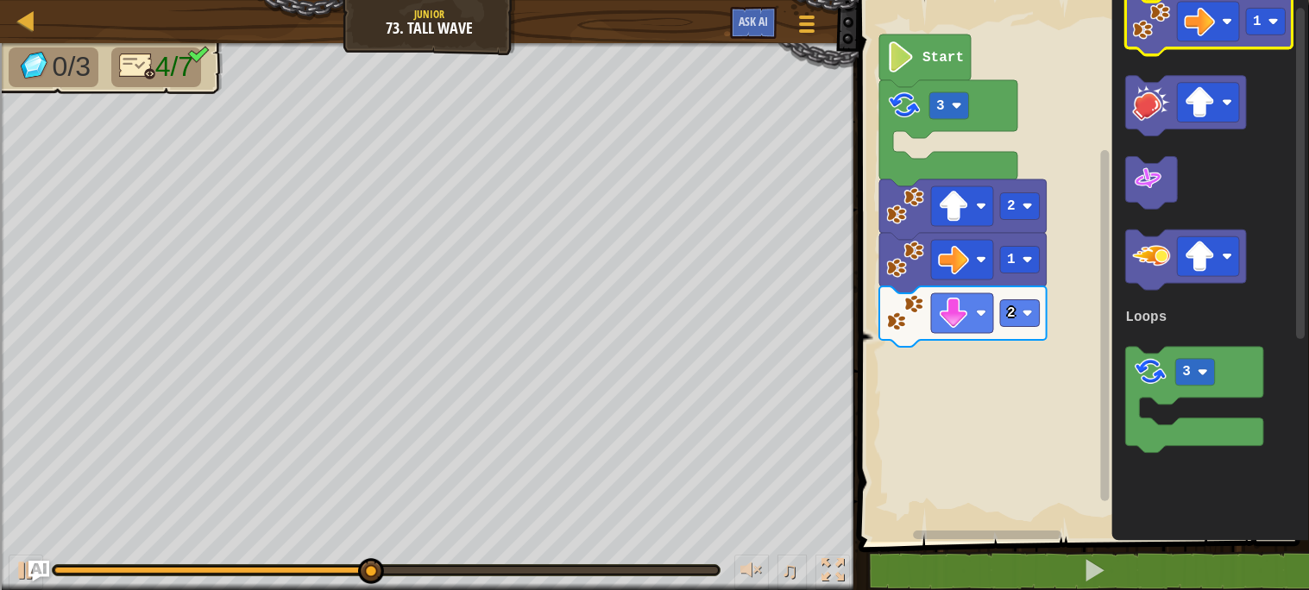
click at [1134, 3] on image "Blockly Workspace" at bounding box center [1151, 21] width 38 height 38
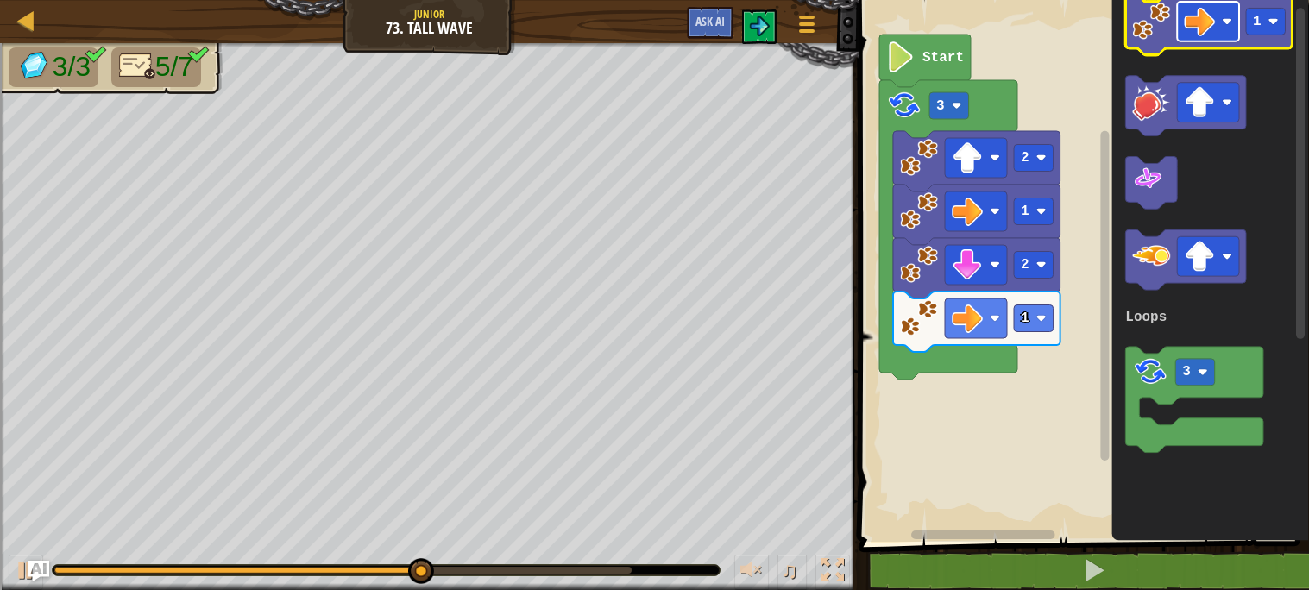
click at [1199, 13] on image "Blockly Workspace" at bounding box center [1199, 21] width 31 height 31
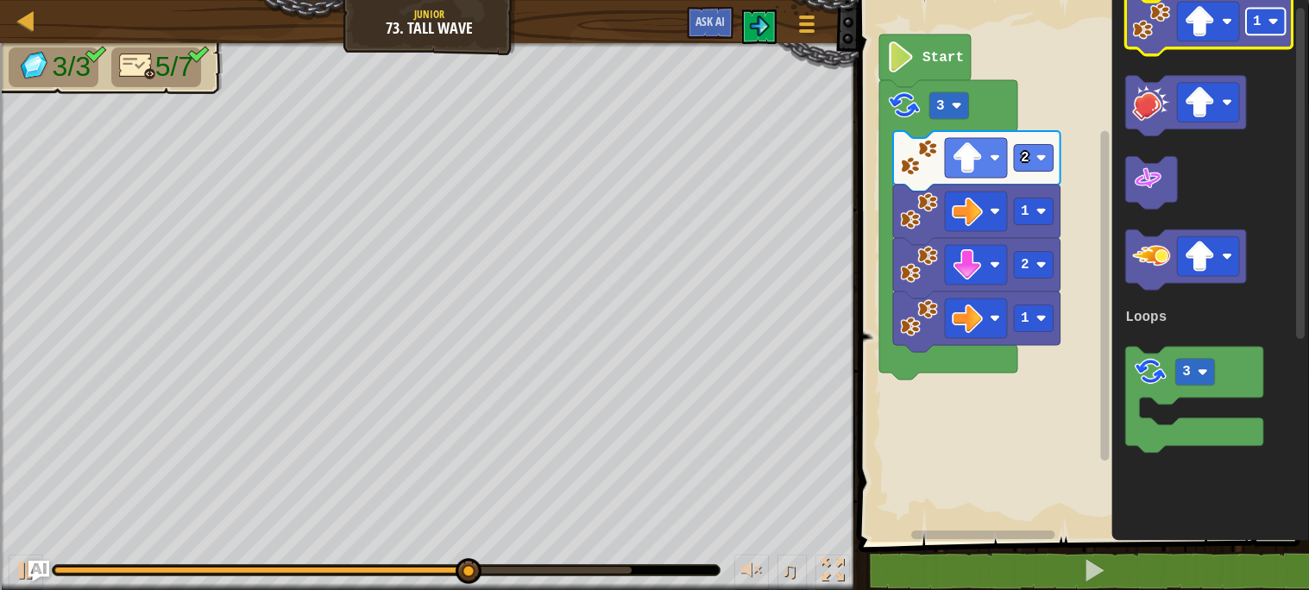
click at [1269, 15] on rect "Blockly Workspace" at bounding box center [1266, 21] width 40 height 27
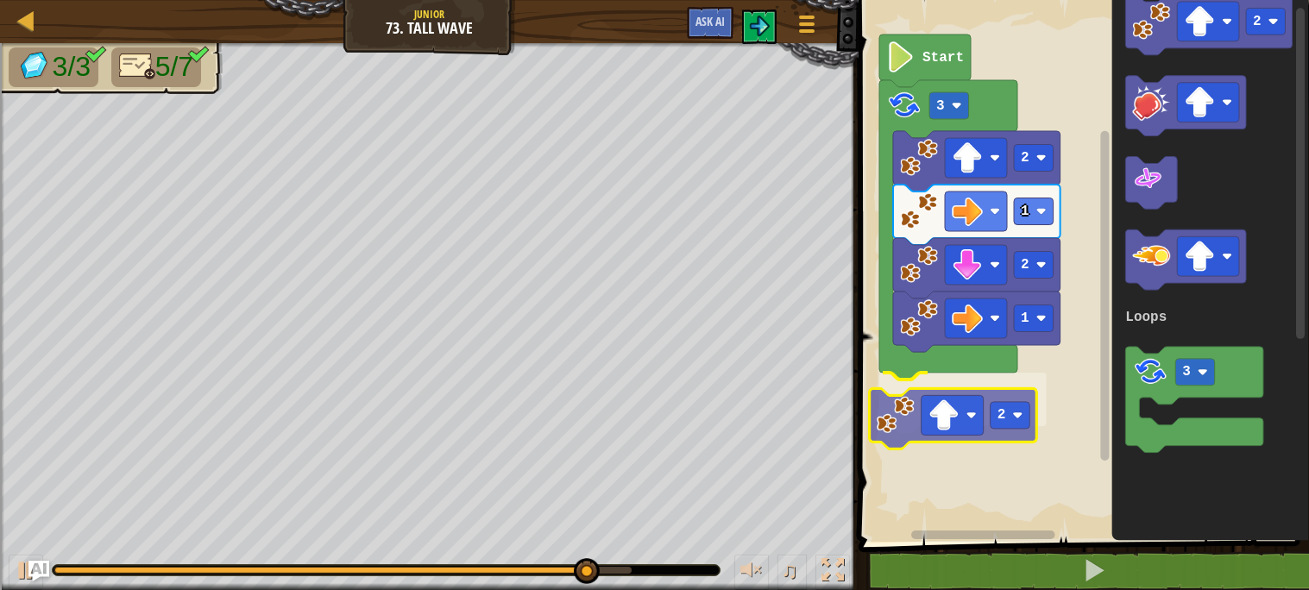
click at [889, 419] on div "Loops Start 3 2 1 2 1 2 2 3 Loops 2" at bounding box center [1081, 266] width 456 height 551
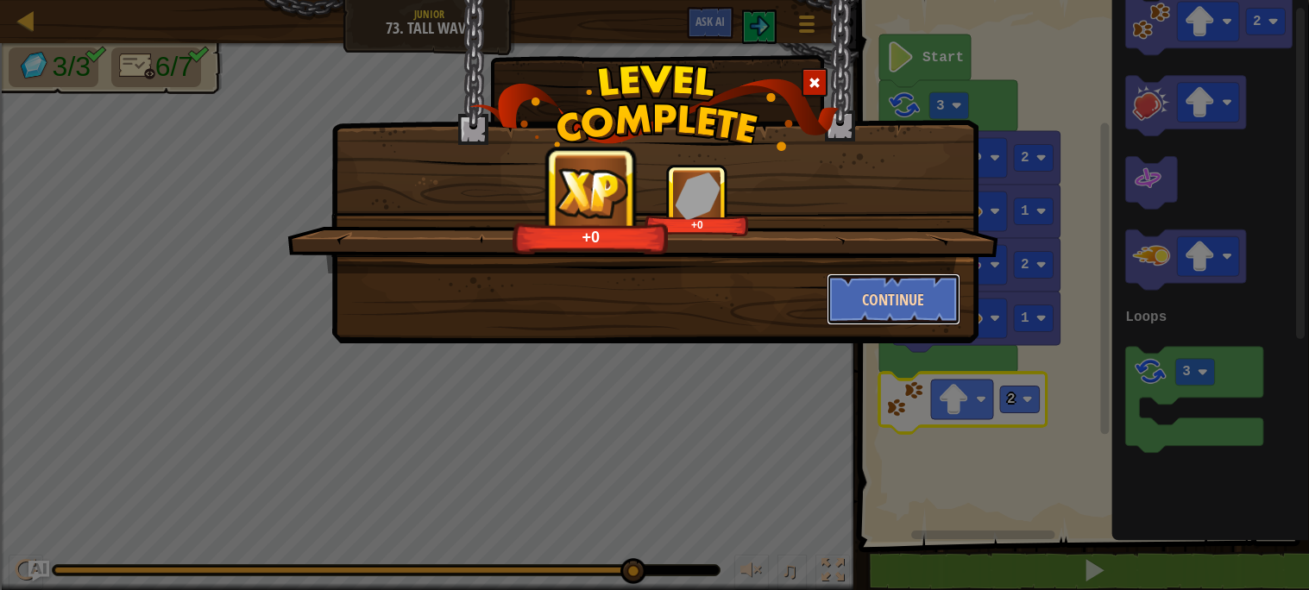
click at [901, 307] on button "Continue" at bounding box center [894, 300] width 134 height 52
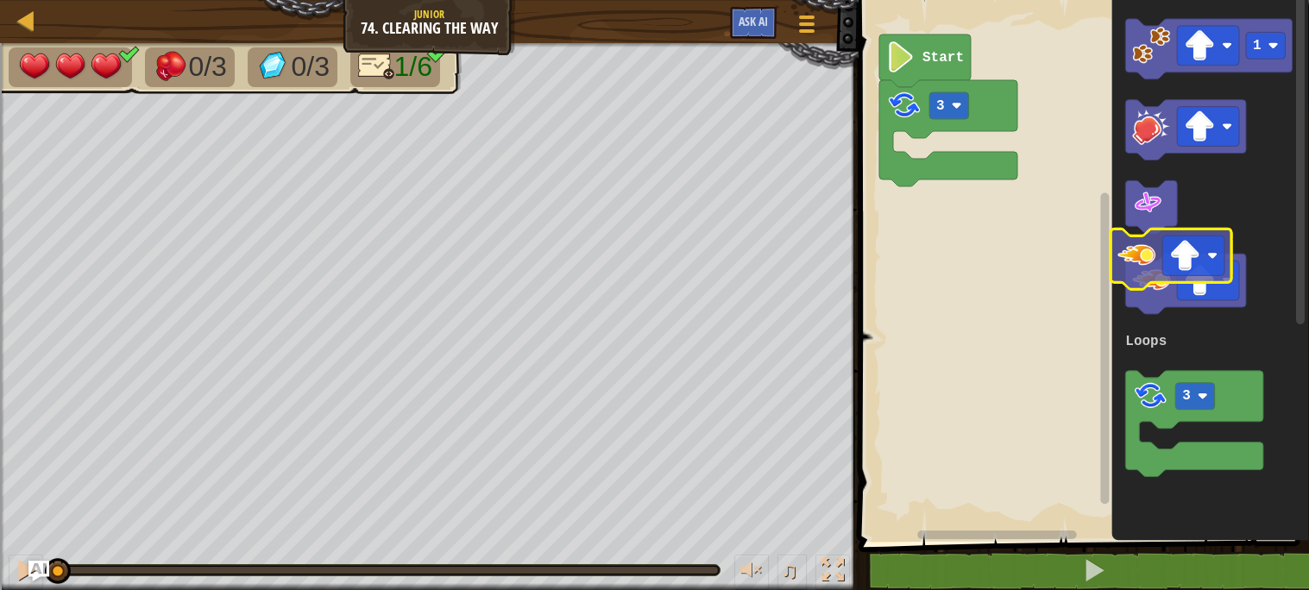
click at [1172, 313] on g "1 3 Loops" at bounding box center [1208, 248] width 167 height 459
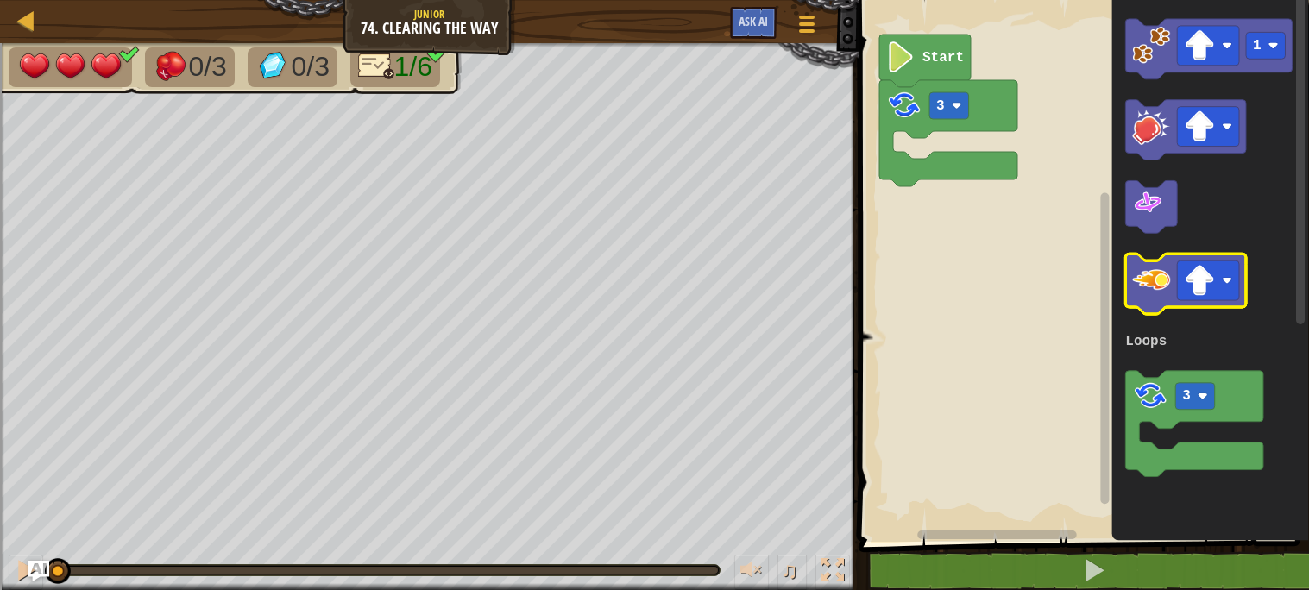
click at [1229, 306] on icon "Blockly Workspace" at bounding box center [1185, 285] width 121 height 60
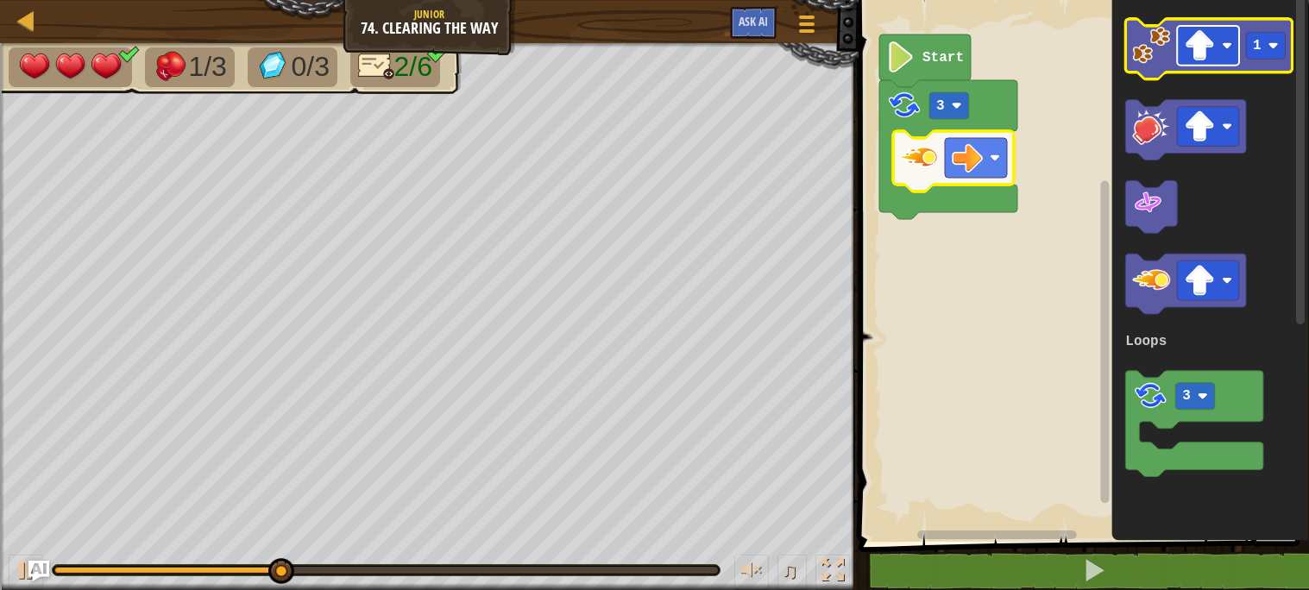
click at [1213, 49] on image "Blockly Workspace" at bounding box center [1199, 45] width 31 height 31
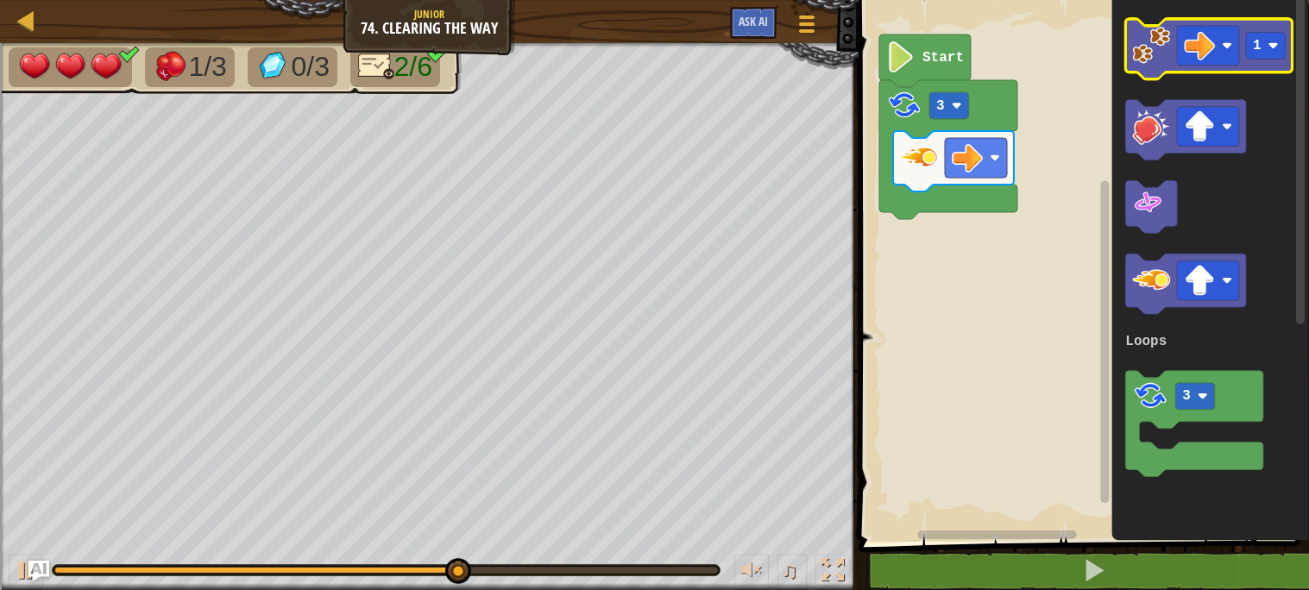
click at [1143, 48] on image "Blockly Workspace" at bounding box center [1151, 46] width 38 height 38
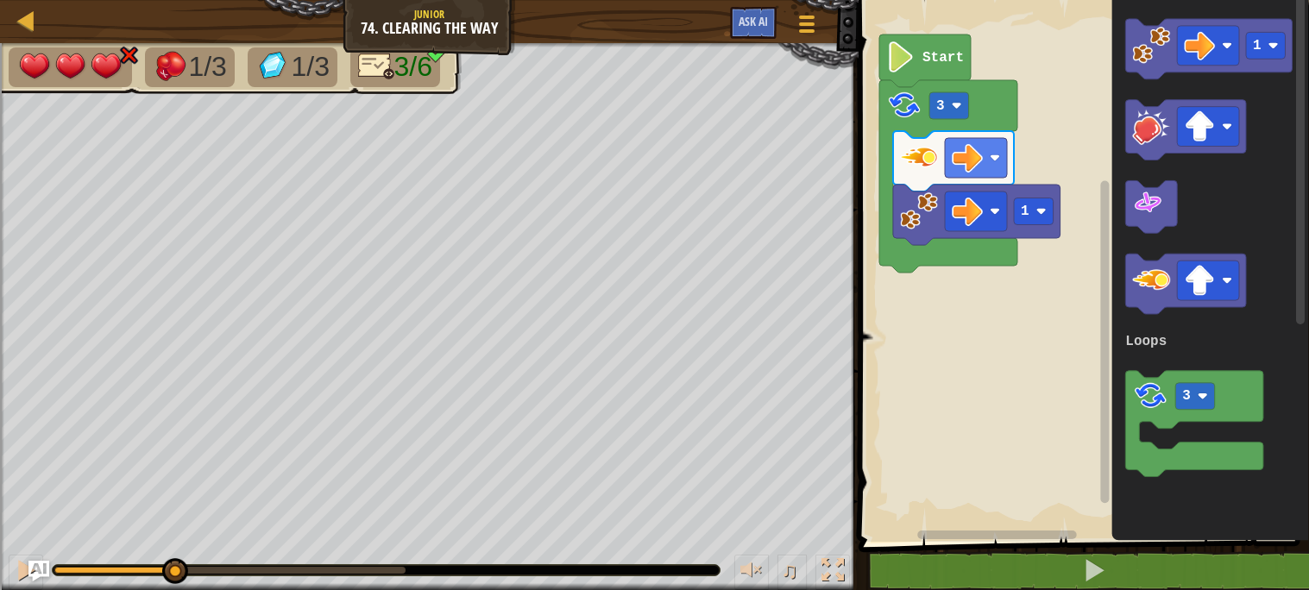
drag, startPoint x: 157, startPoint y: 570, endPoint x: 174, endPoint y: 554, distance: 23.8
click at [174, 554] on div "♫" at bounding box center [429, 566] width 859 height 52
click at [1024, 207] on text "1" at bounding box center [1025, 212] width 9 height 16
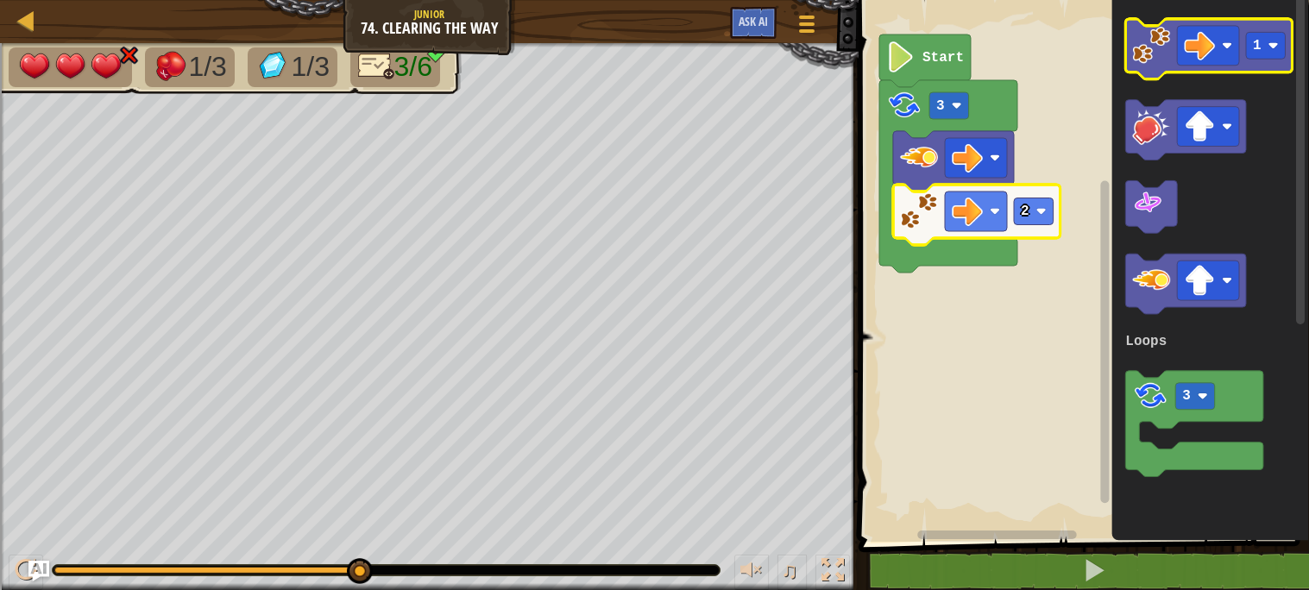
click at [1143, 54] on image "Blockly Workspace" at bounding box center [1151, 46] width 38 height 38
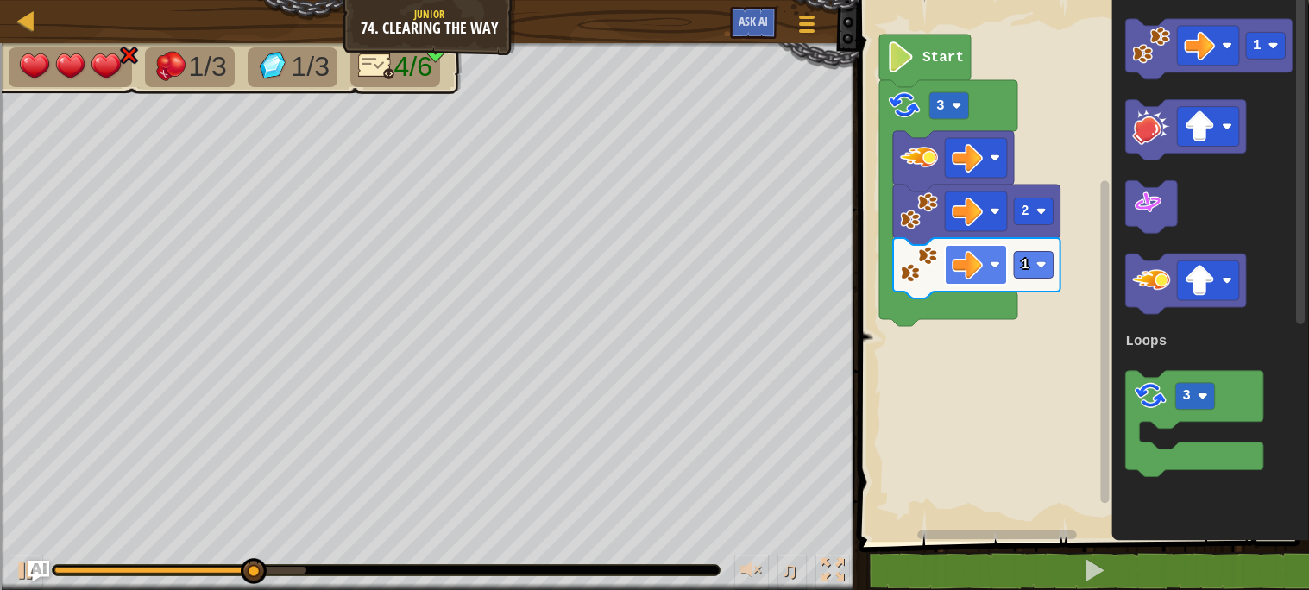
click at [974, 260] on image "Blockly Workspace" at bounding box center [967, 264] width 31 height 31
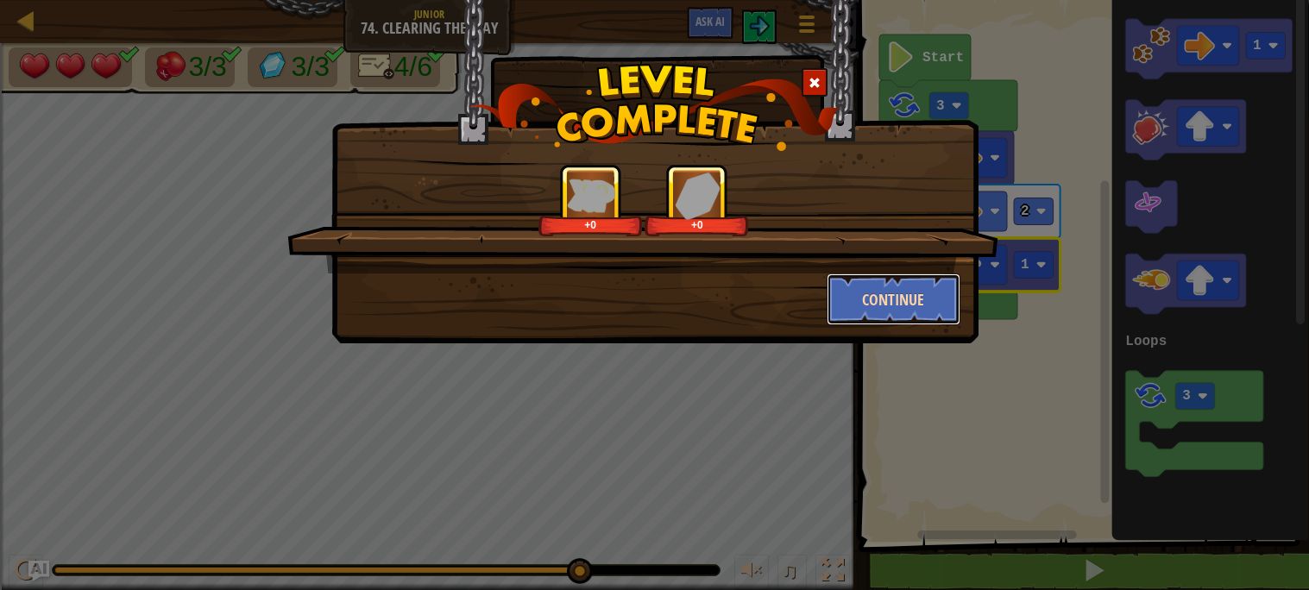
click at [929, 301] on button "Continue" at bounding box center [894, 300] width 134 height 52
